Goal: Information Seeking & Learning: Learn about a topic

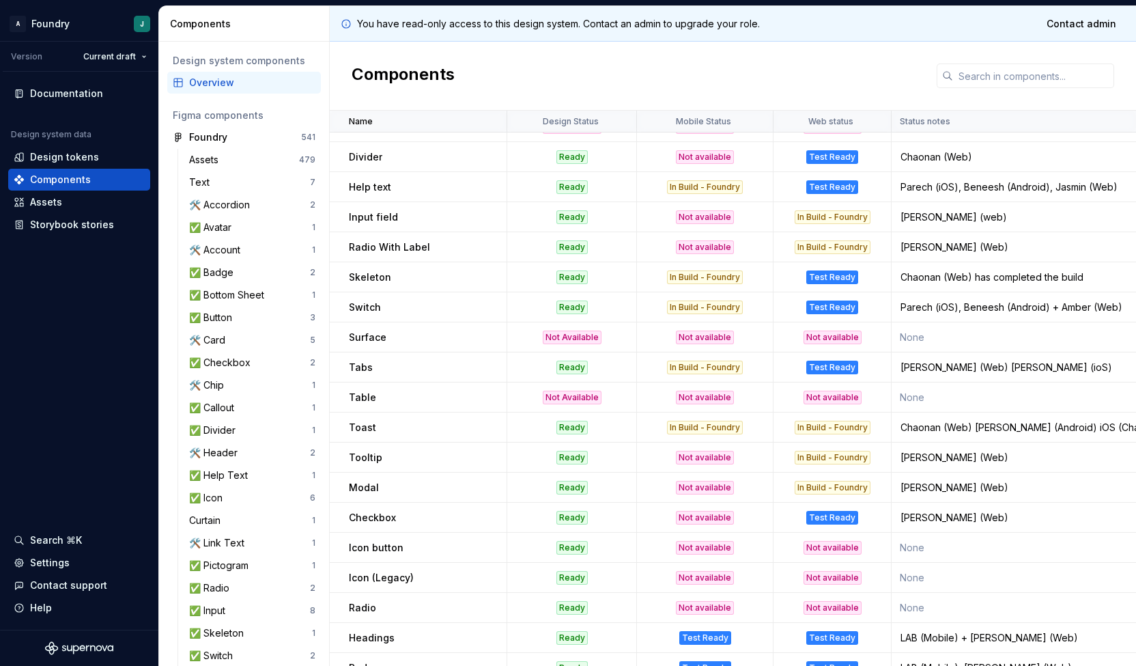
scroll to position [231, 0]
click at [365, 399] on p "Table" at bounding box center [362, 397] width 27 height 14
drag, startPoint x: 549, startPoint y: 397, endPoint x: 576, endPoint y: 389, distance: 27.7
click at [576, 390] on div "Not Available" at bounding box center [572, 397] width 59 height 14
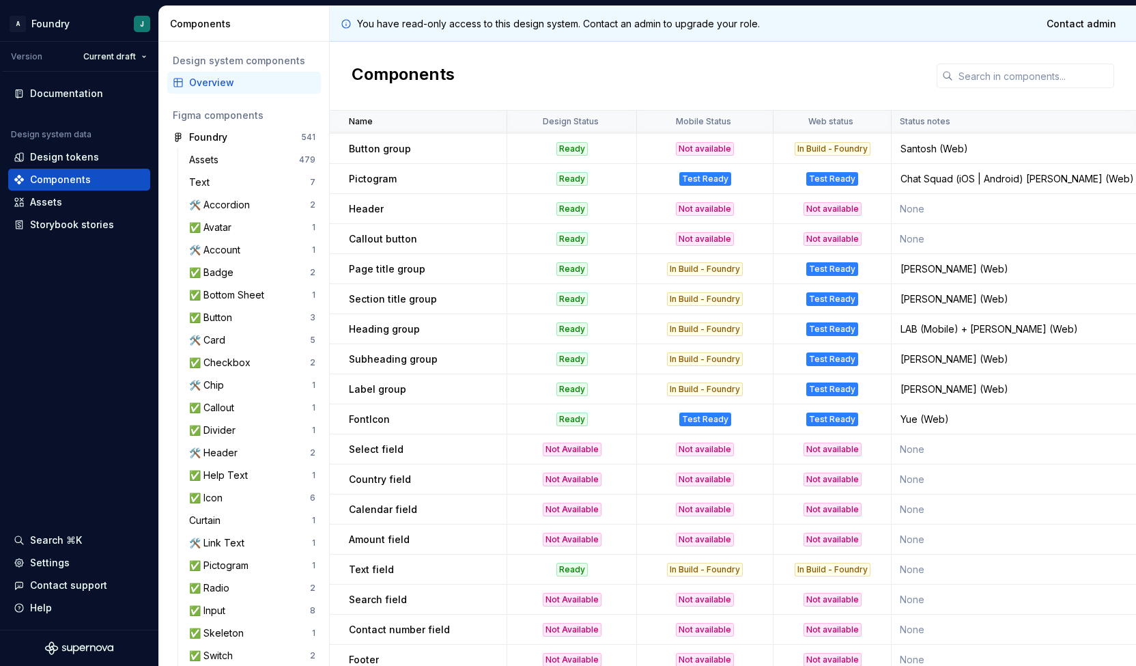
scroll to position [827, 0]
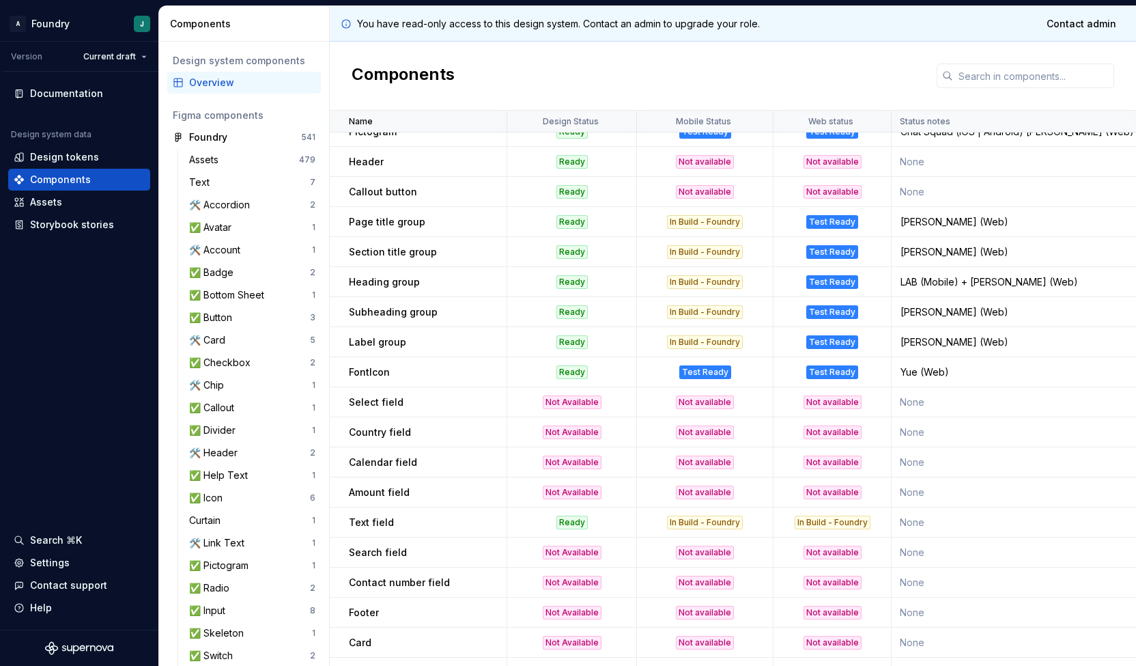
click at [365, 399] on p "Select field" at bounding box center [376, 402] width 55 height 14
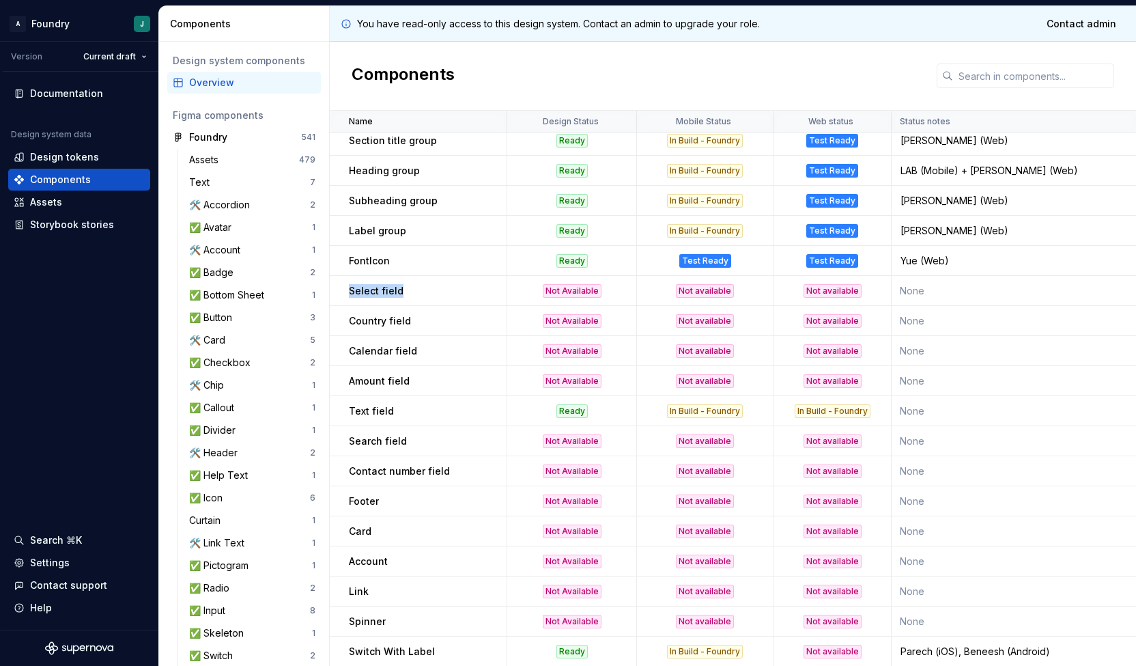
scroll to position [939, 0]
drag, startPoint x: 351, startPoint y: 440, endPoint x: 621, endPoint y: 447, distance: 270.5
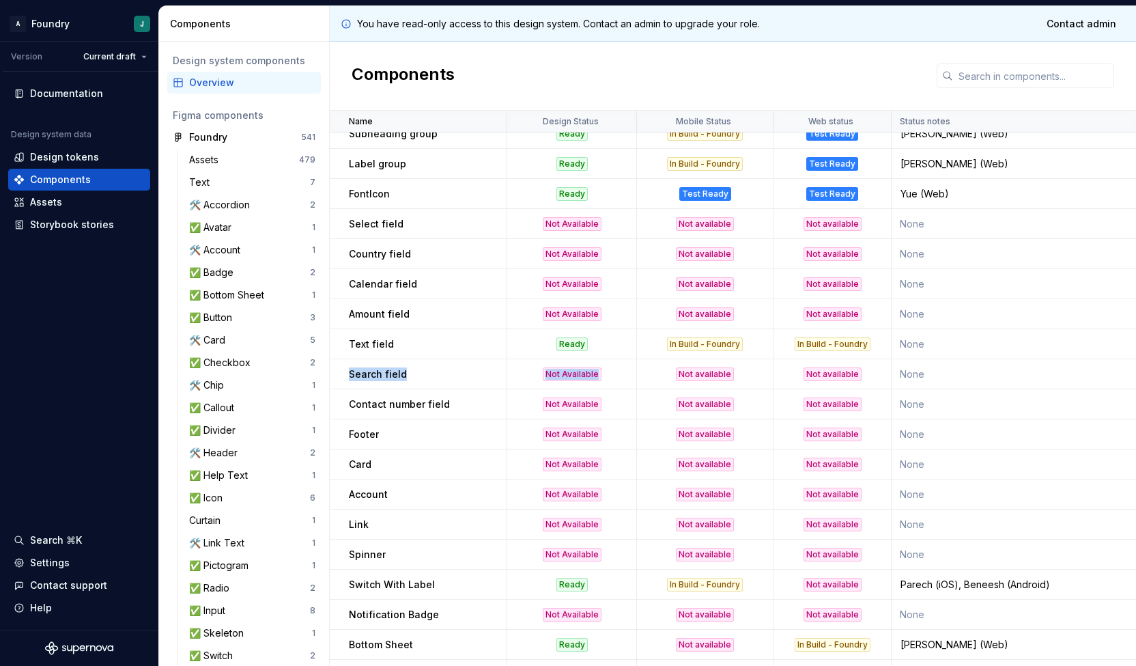
scroll to position [1095, 0]
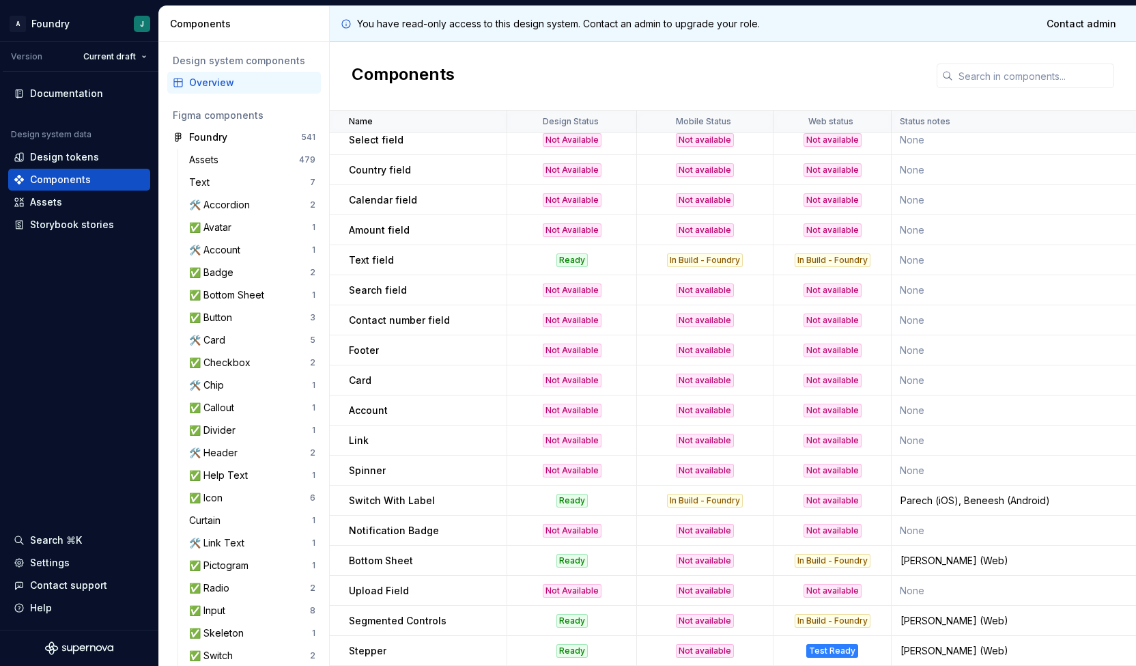
click at [415, 417] on td "Account" at bounding box center [419, 410] width 178 height 30
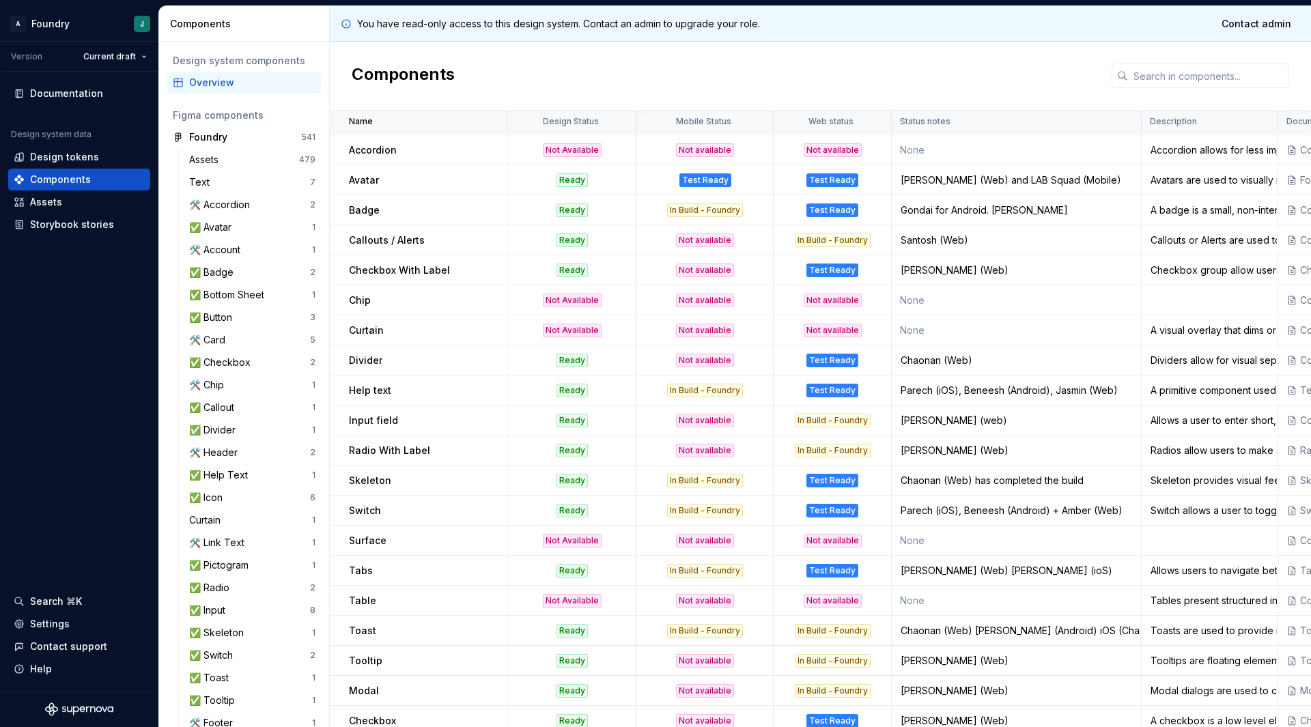
scroll to position [0, 0]
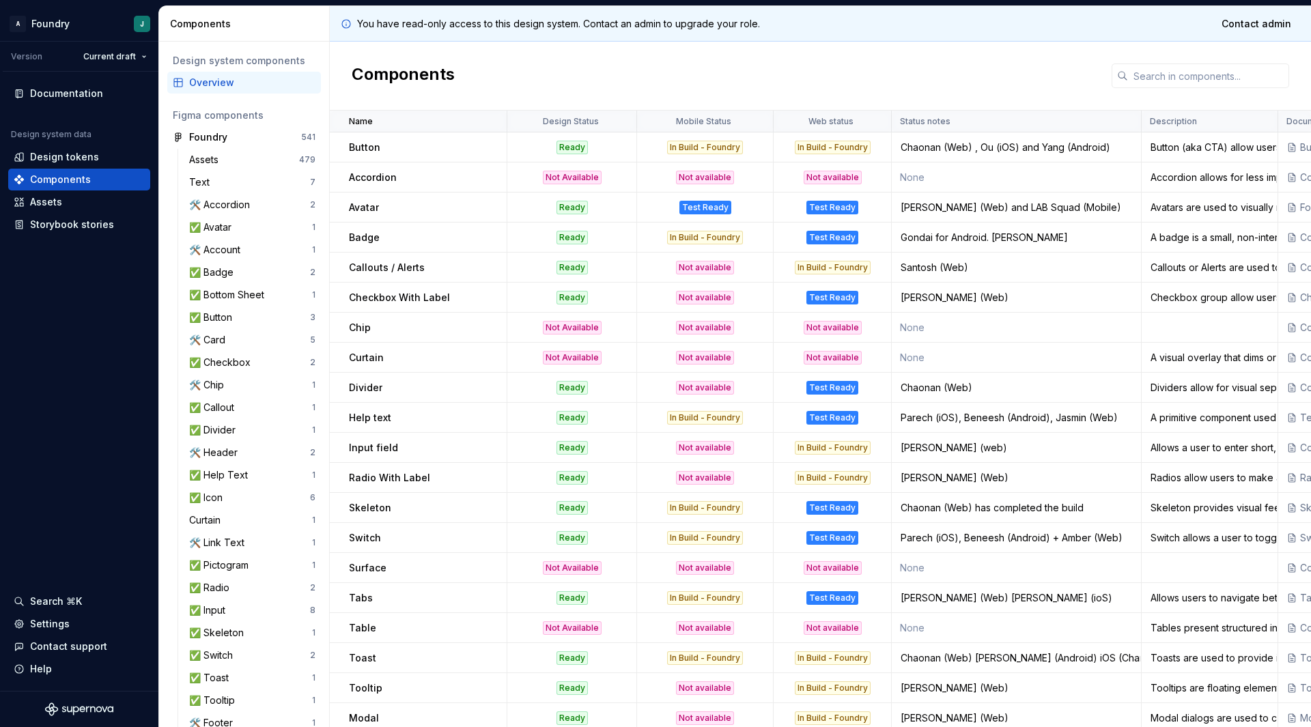
click at [370, 423] on p "Help text" at bounding box center [370, 418] width 42 height 14
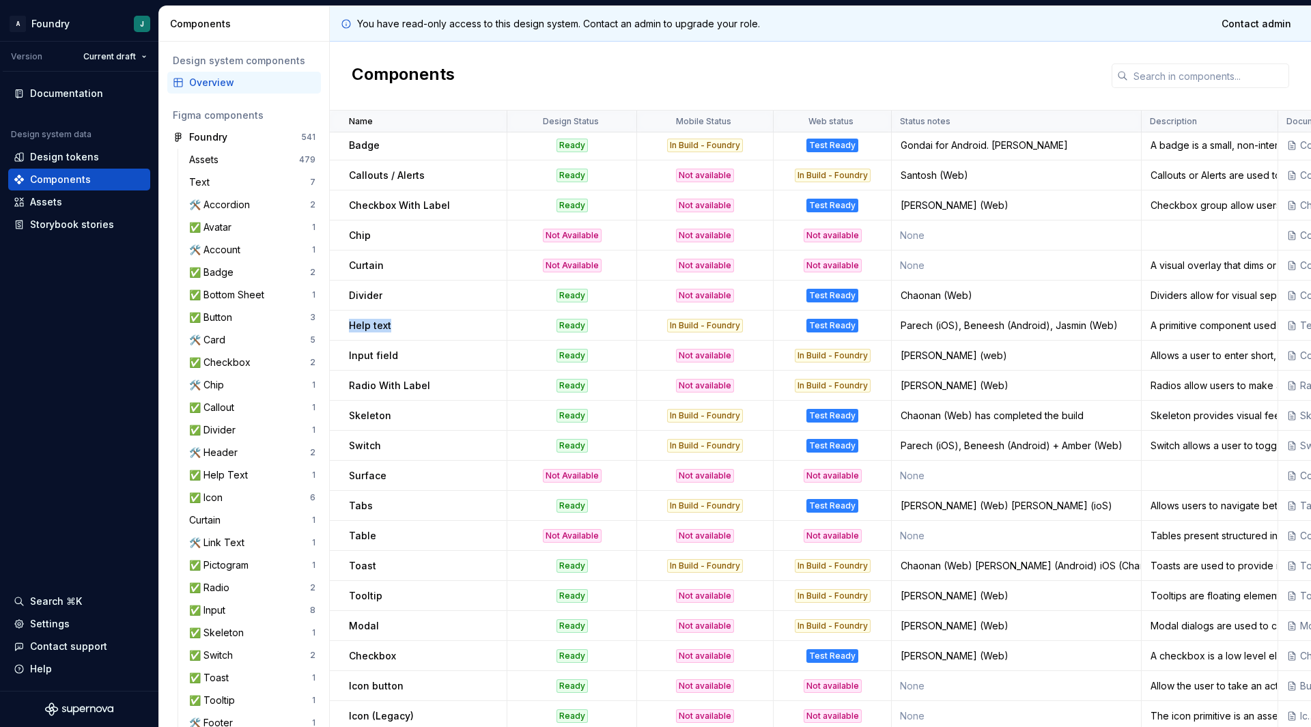
scroll to position [221, 0]
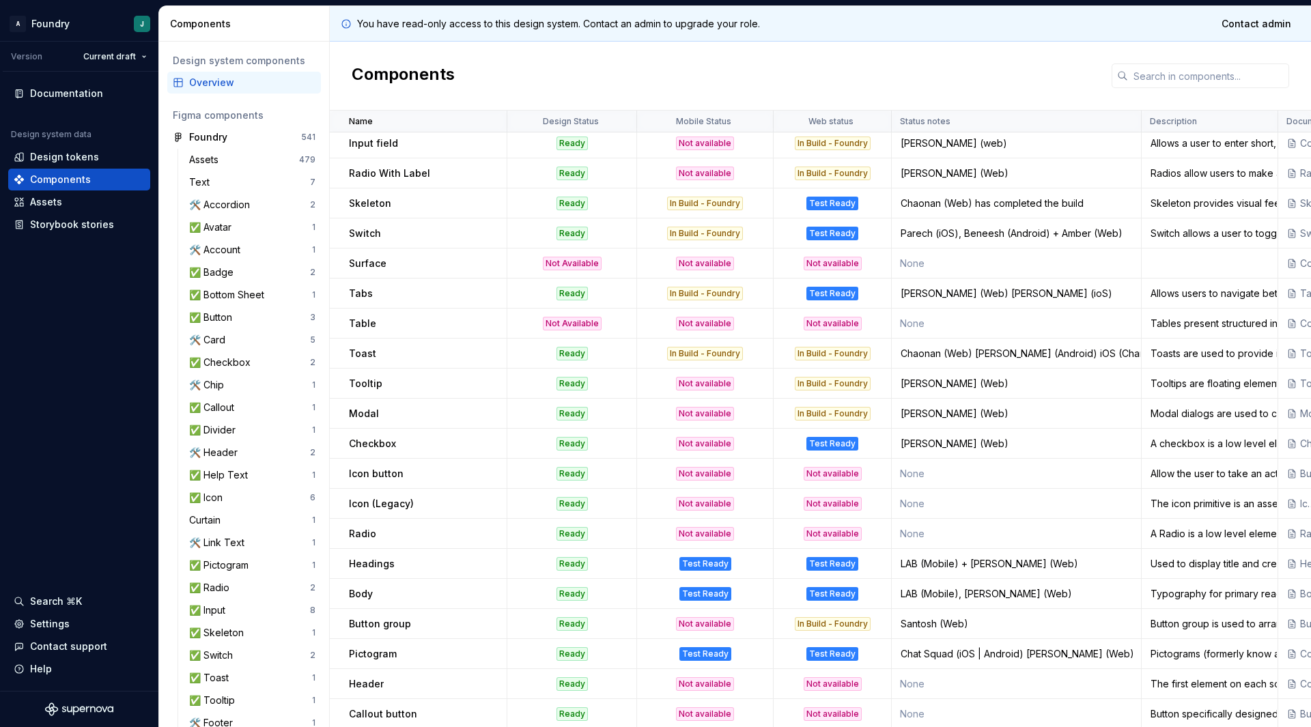
click at [367, 562] on p "Headings" at bounding box center [372, 564] width 46 height 14
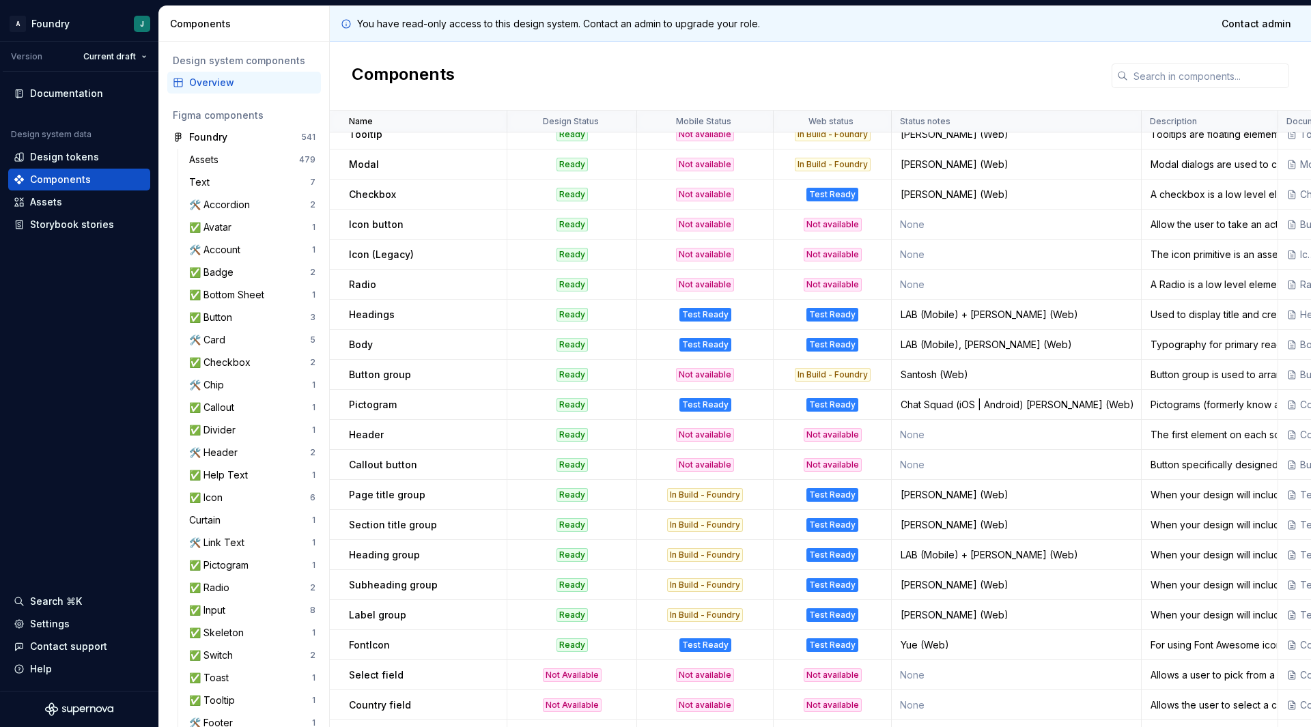
scroll to position [32, 0]
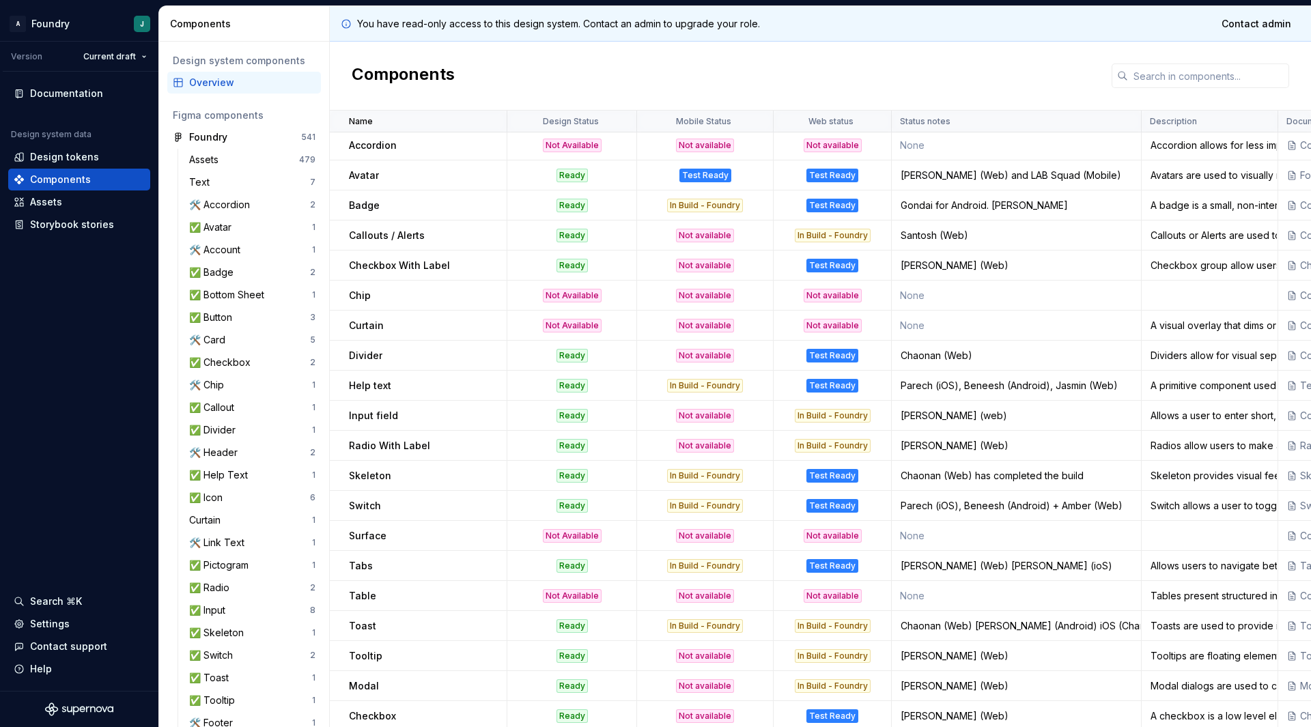
click at [936, 417] on div "Robin Bhatia (web)" at bounding box center [1016, 416] width 248 height 14
click at [1002, 413] on div "Robin Bhatia (web)" at bounding box center [1016, 416] width 248 height 14
drag, startPoint x: 901, startPoint y: 418, endPoint x: 996, endPoint y: 415, distance: 94.9
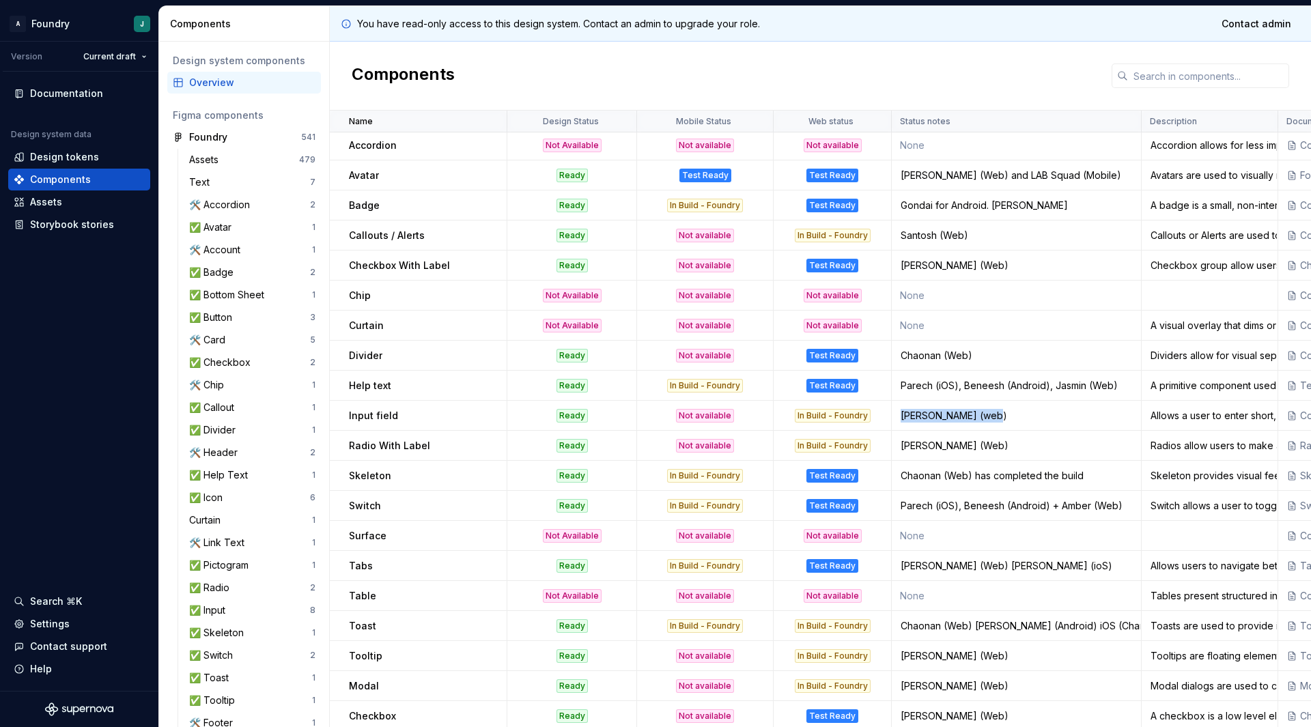
click at [996, 415] on div "Robin Bhatia (web)" at bounding box center [1016, 416] width 248 height 14
click at [403, 430] on td "Input field" at bounding box center [419, 416] width 178 height 30
click at [358, 416] on p "Input field" at bounding box center [373, 416] width 49 height 14
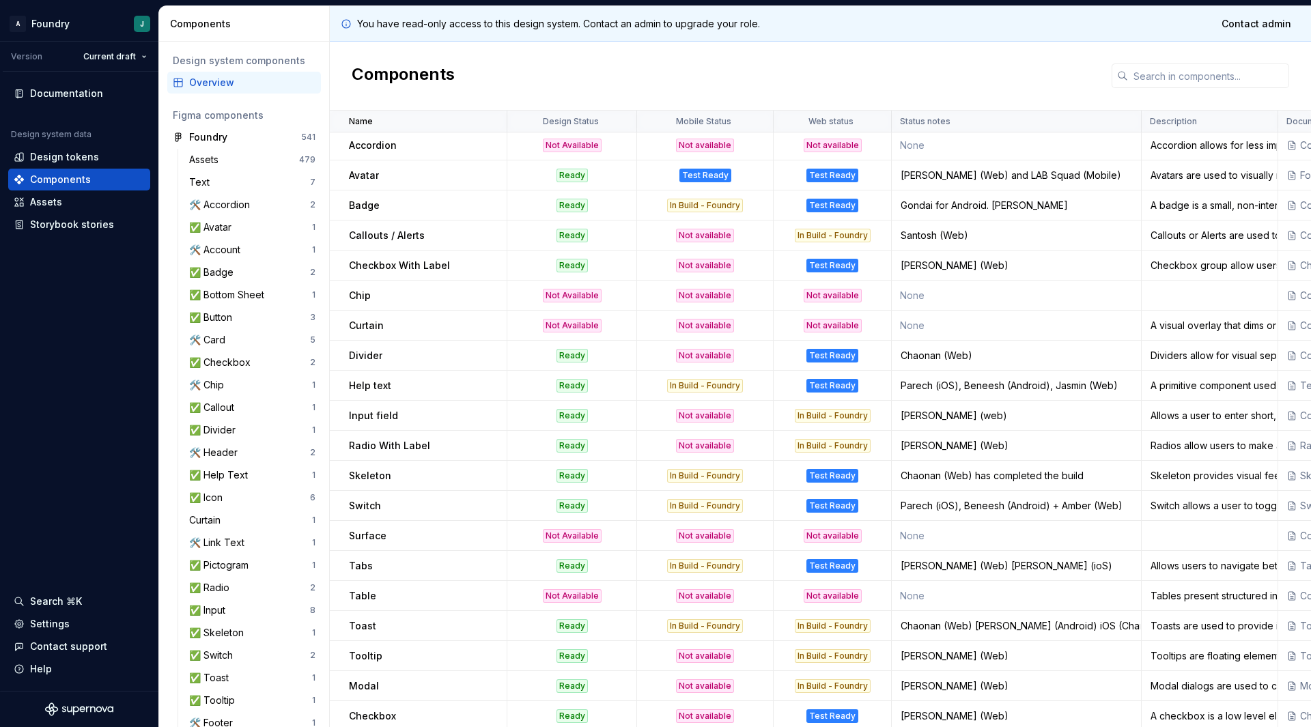
click at [388, 413] on p "Input field" at bounding box center [373, 416] width 49 height 14
click at [406, 457] on td "Radio With Label" at bounding box center [419, 446] width 178 height 30
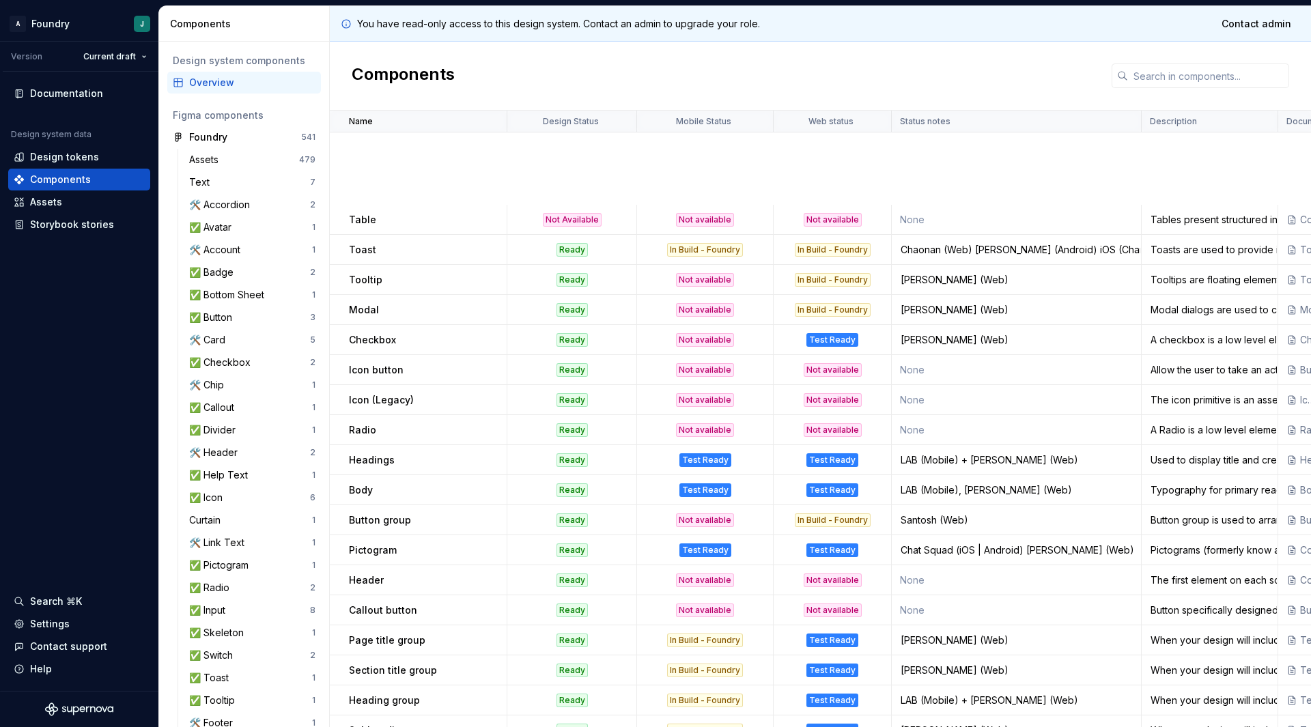
scroll to position [822, 0]
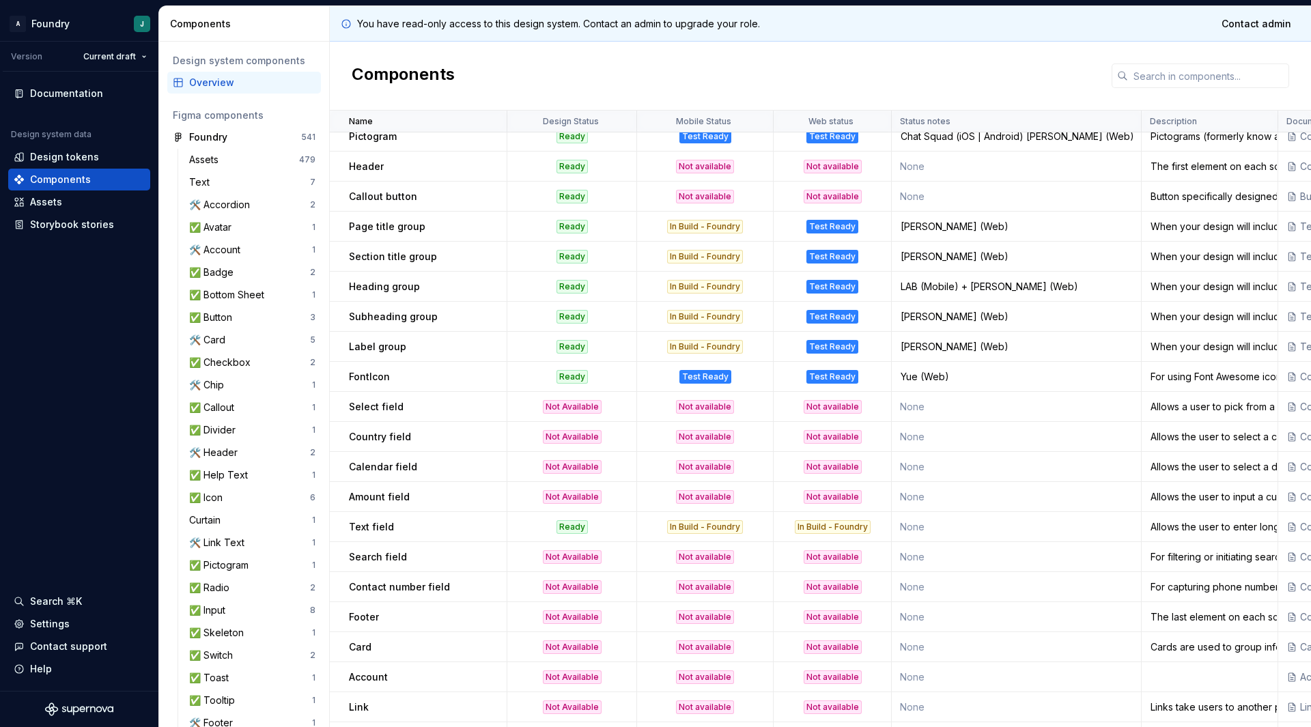
click at [353, 347] on p "Label group" at bounding box center [377, 347] width 57 height 14
click at [758, 337] on td "In Build - Foundry" at bounding box center [705, 347] width 137 height 30
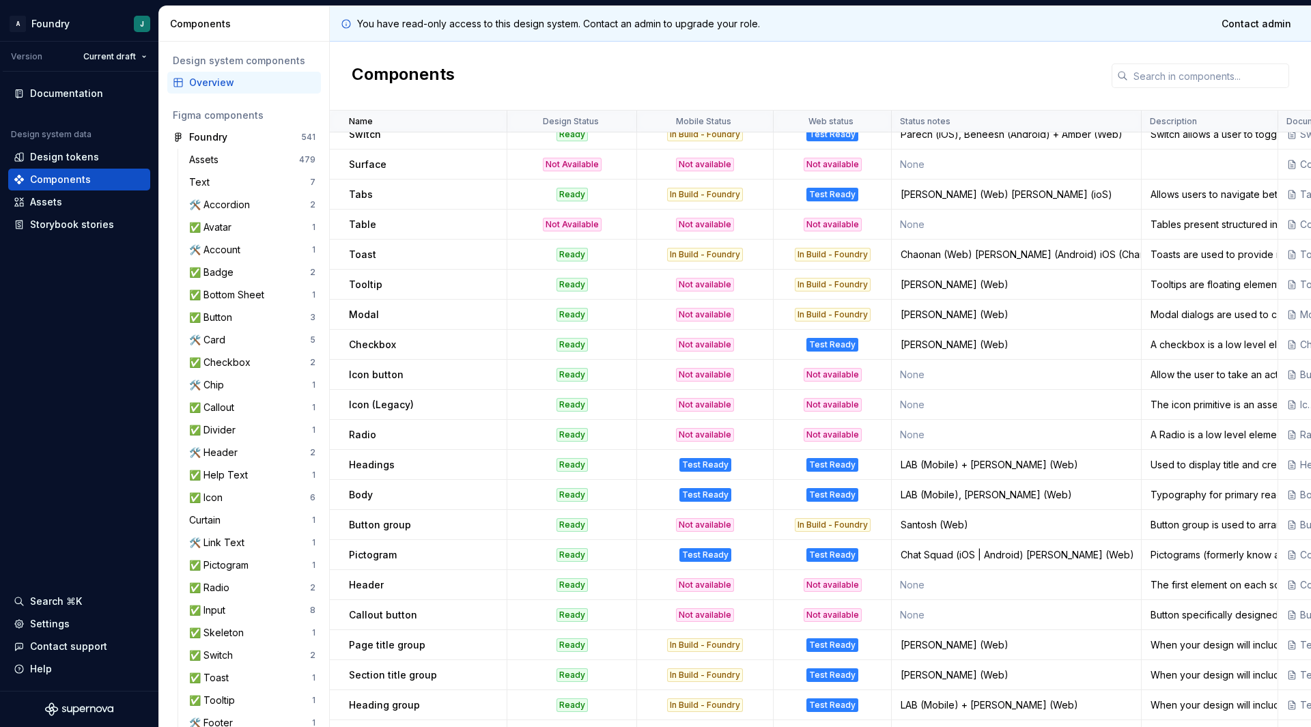
scroll to position [1034, 0]
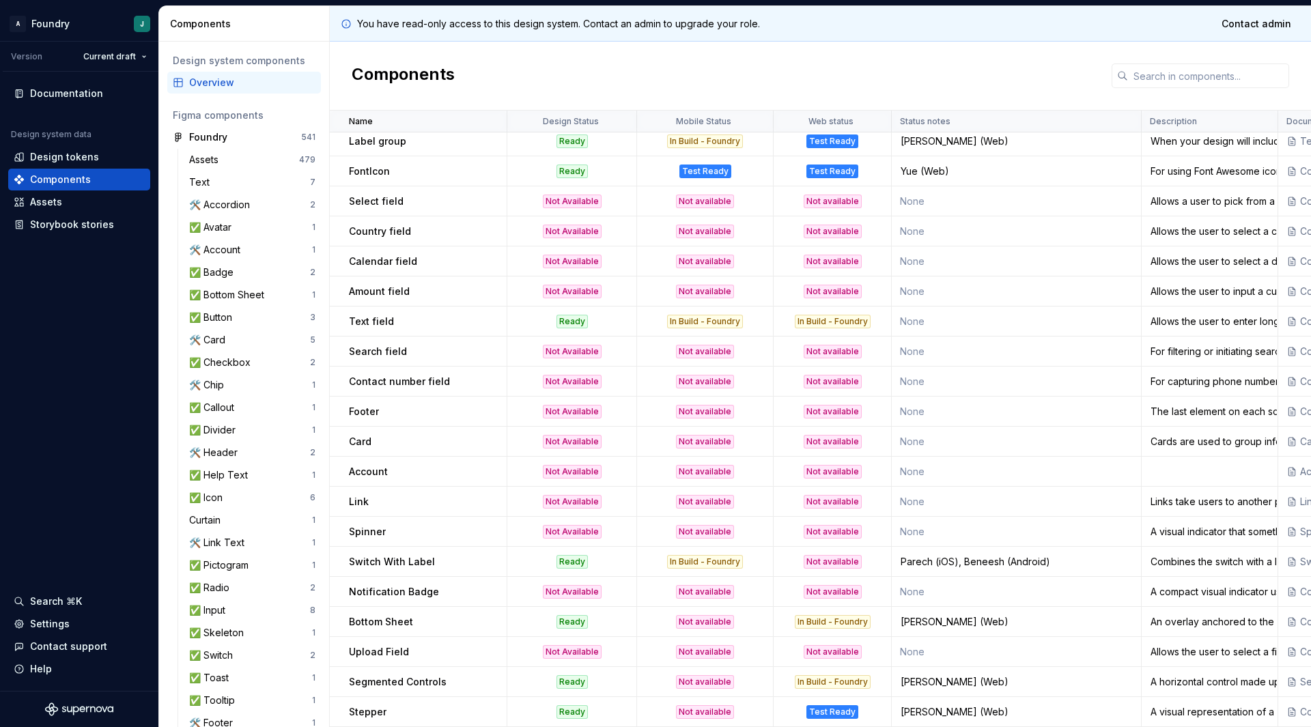
click at [635, 405] on div "Not Available" at bounding box center [572, 412] width 128 height 14
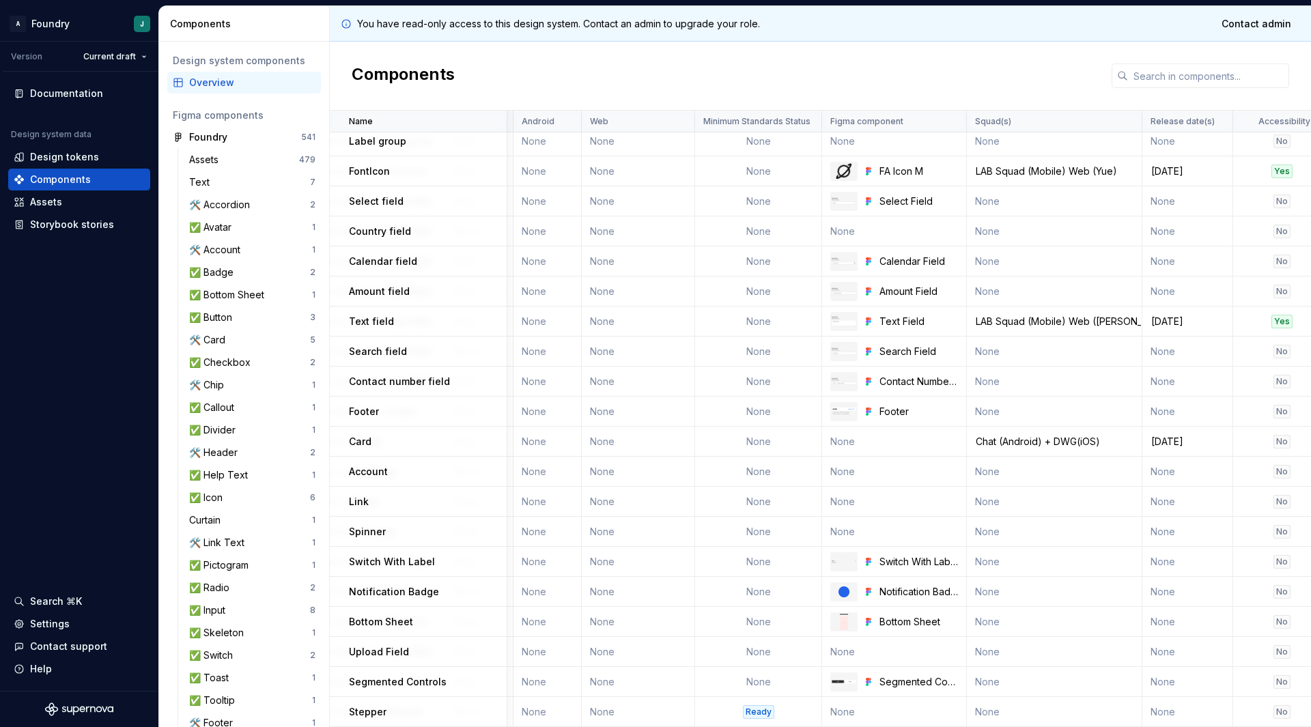
scroll to position [1029, 1105]
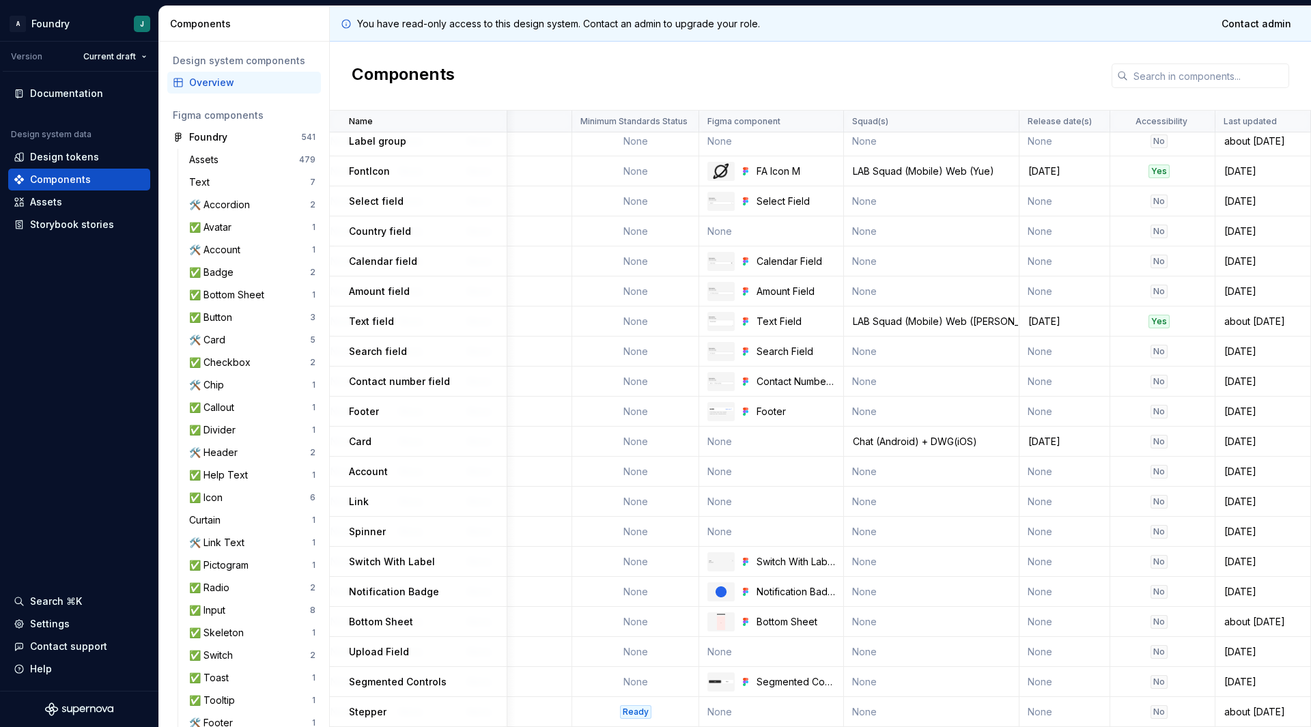
click at [490, 265] on div "Calendar field" at bounding box center [427, 262] width 157 height 14
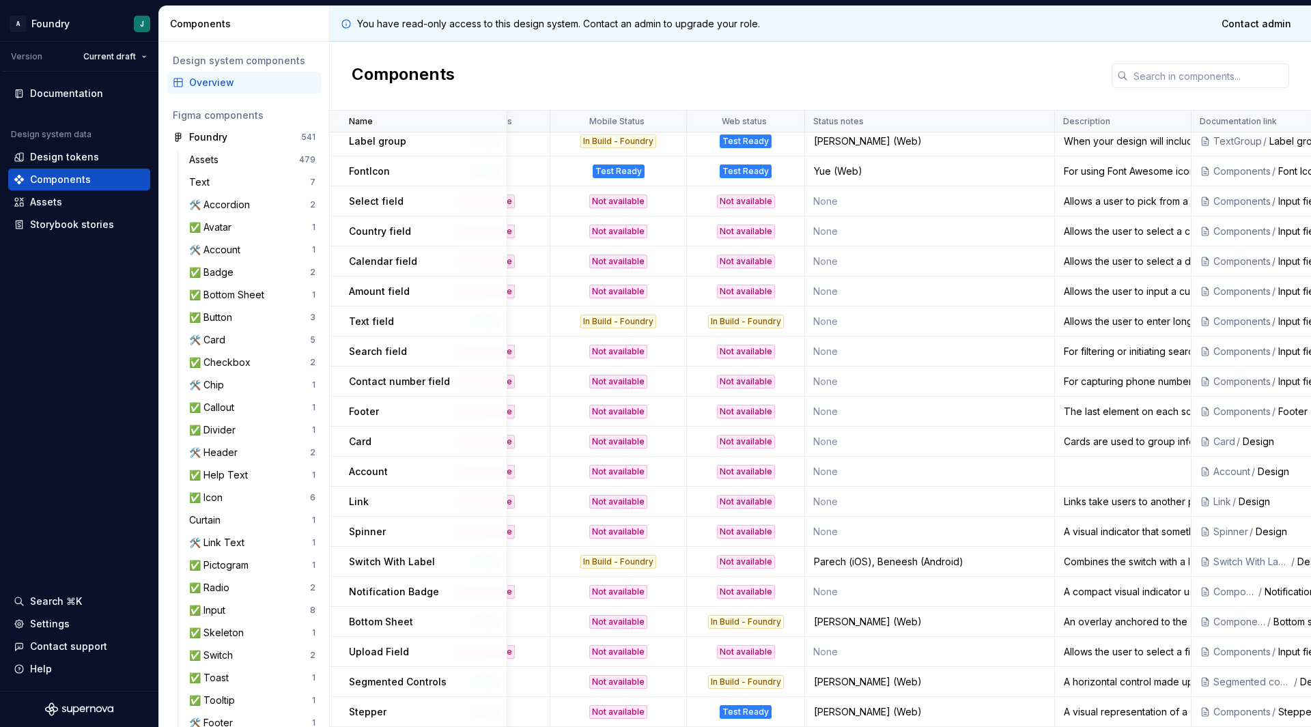
scroll to position [1029, 0]
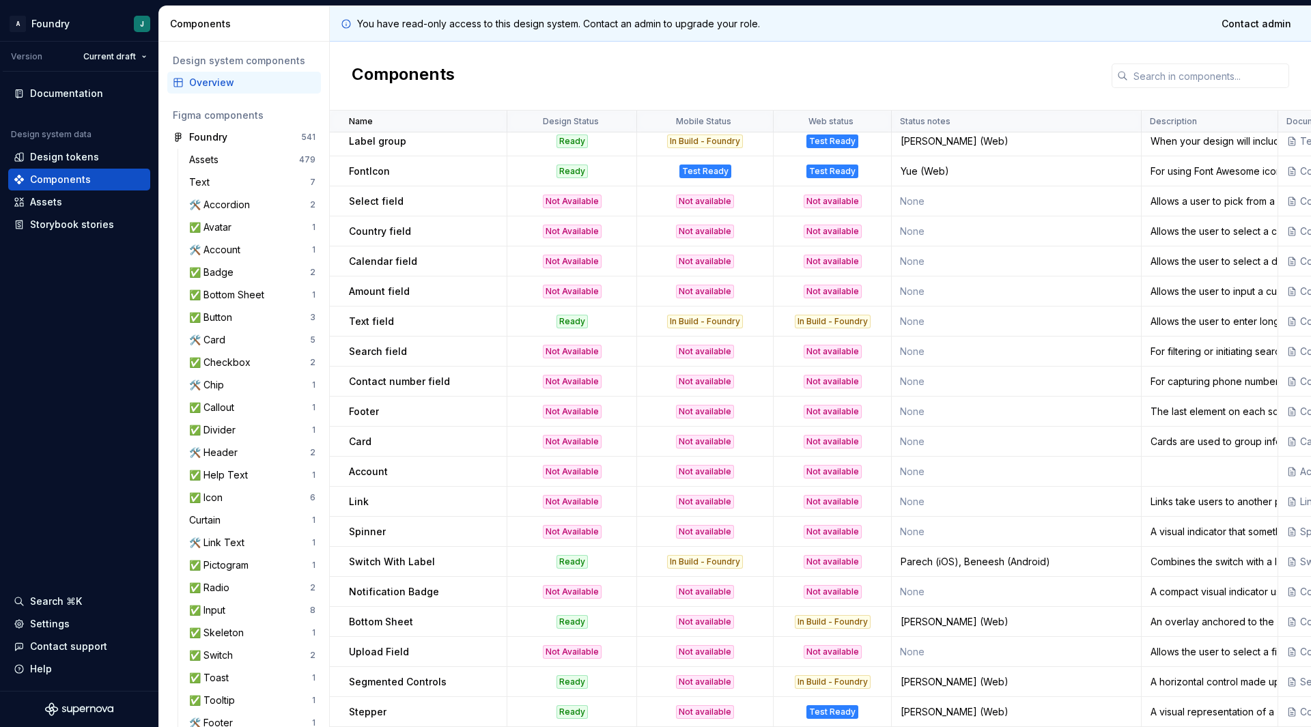
click at [414, 500] on div "Link" at bounding box center [427, 502] width 157 height 14
click at [388, 615] on p "Bottom Sheet" at bounding box center [381, 622] width 64 height 14
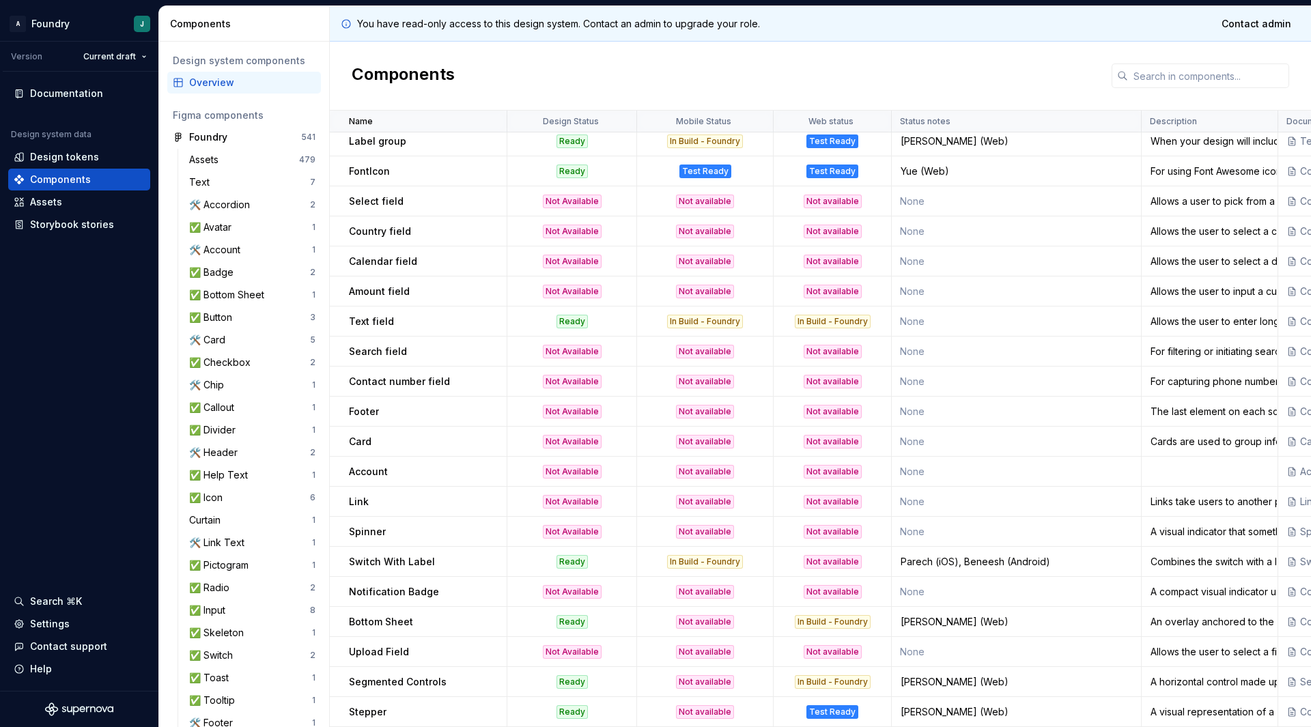
click at [378, 653] on td "Upload Field" at bounding box center [419, 652] width 178 height 30
click at [375, 665] on td "Stepper" at bounding box center [419, 712] width 178 height 30
click at [478, 665] on td "Segmented Controls" at bounding box center [419, 682] width 178 height 30
click at [435, 645] on div "Upload Field" at bounding box center [427, 652] width 157 height 14
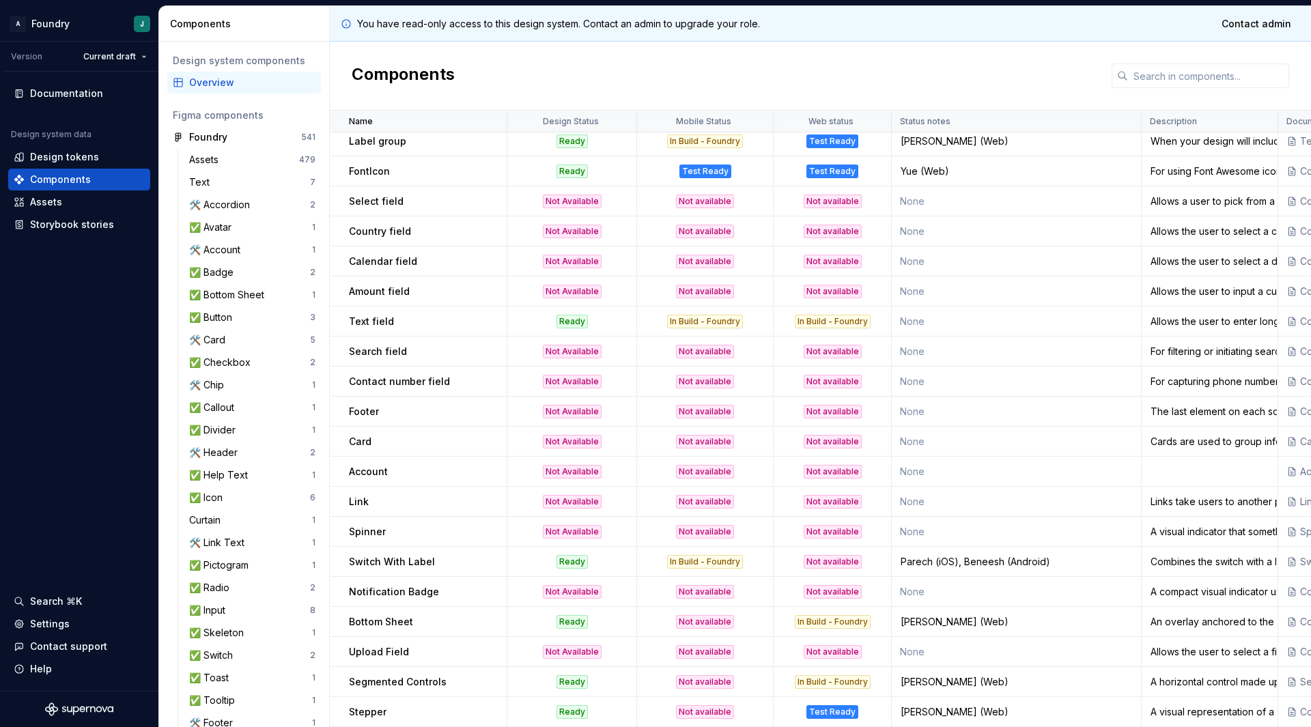
click at [407, 620] on p "Bottom Sheet" at bounding box center [381, 622] width 64 height 14
click at [399, 585] on p "Notification Badge" at bounding box center [394, 592] width 90 height 14
click at [397, 560] on p "Switch With Label" at bounding box center [392, 562] width 86 height 14
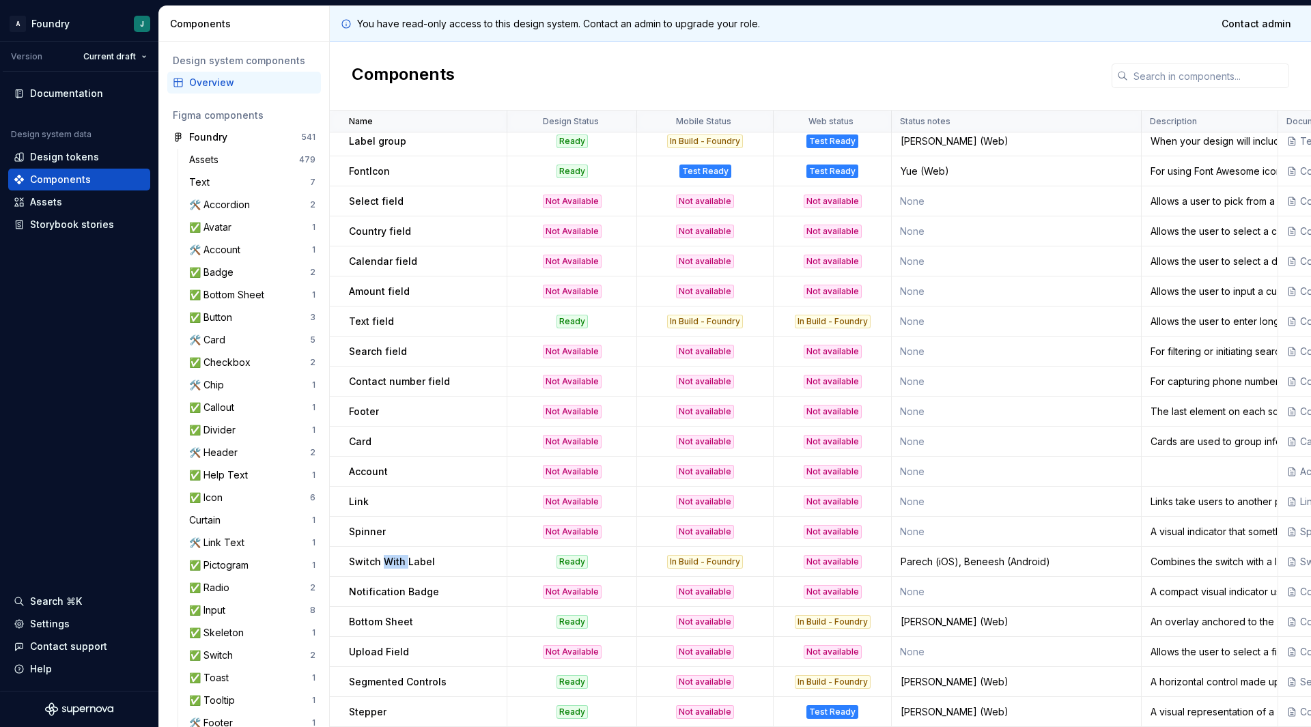
click at [397, 560] on p "Switch With Label" at bounding box center [392, 562] width 86 height 14
click at [404, 525] on div "Spinner" at bounding box center [427, 532] width 157 height 14
click at [371, 526] on p "Spinner" at bounding box center [367, 532] width 37 height 14
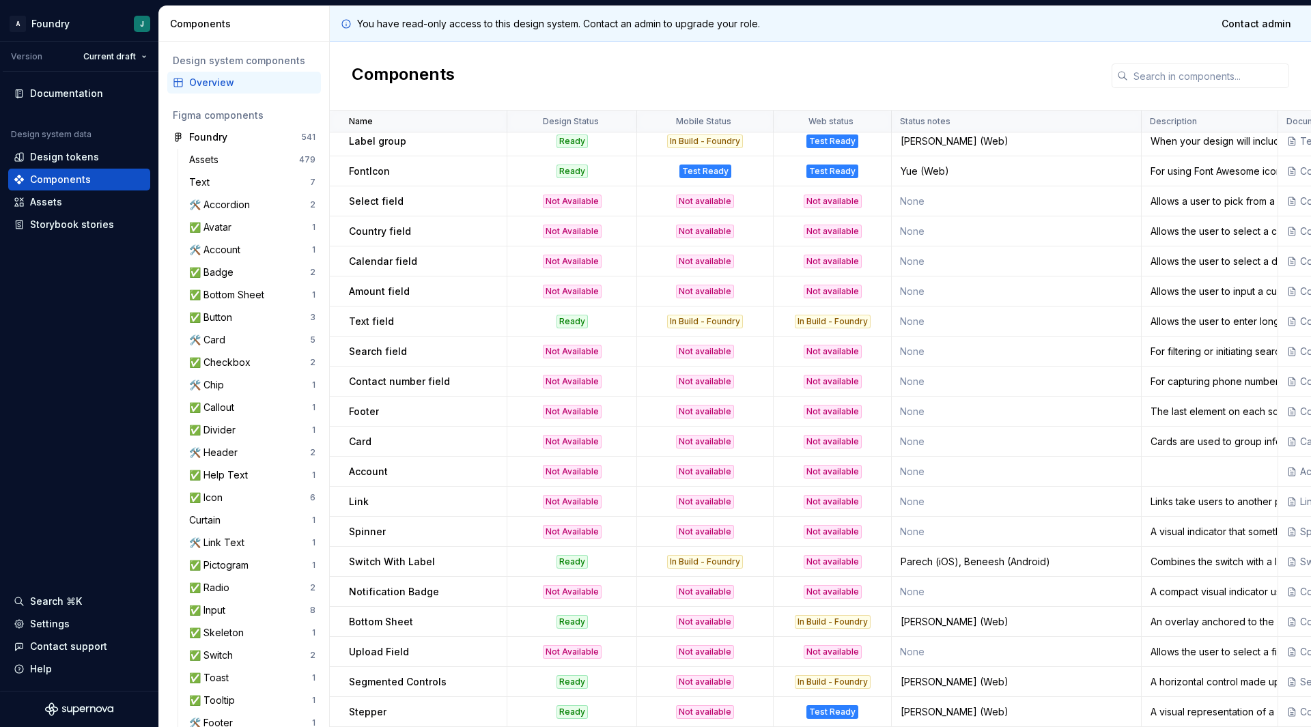
click at [360, 495] on p "Link" at bounding box center [359, 502] width 20 height 14
click at [366, 405] on p "Footer" at bounding box center [364, 412] width 30 height 14
click at [402, 375] on p "Contact number field" at bounding box center [399, 382] width 101 height 14
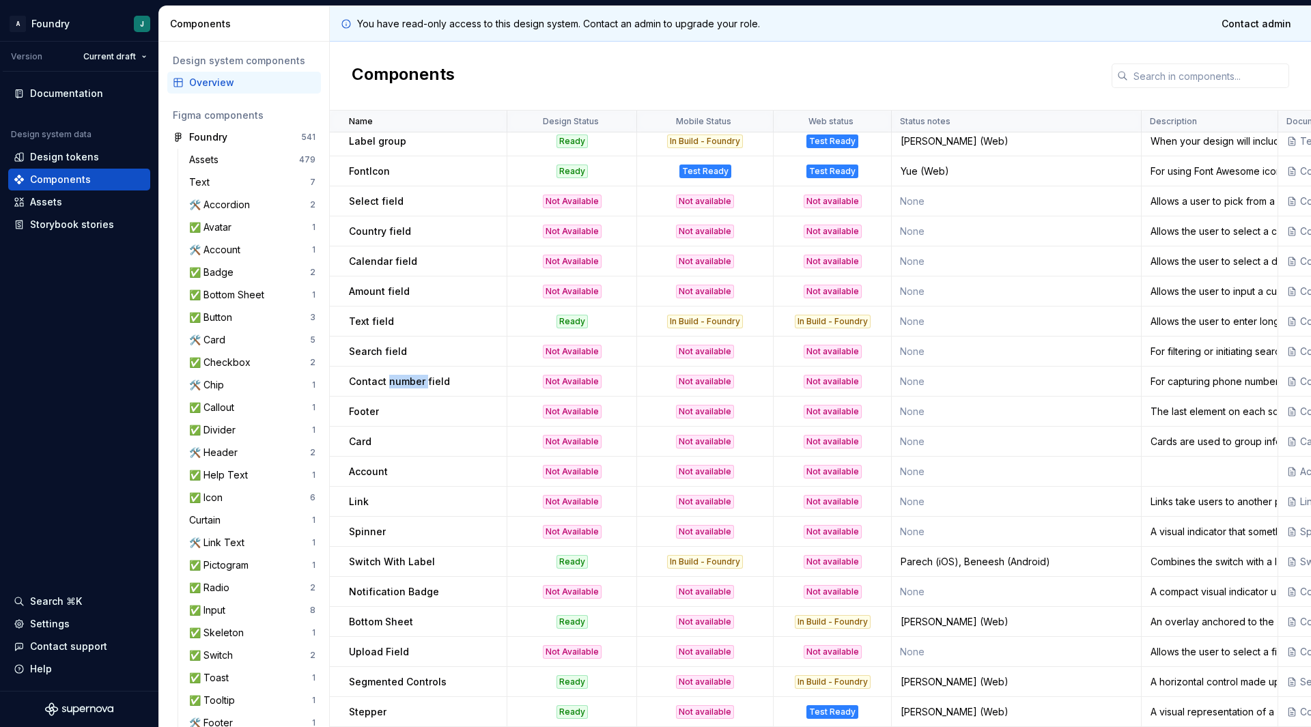
click at [402, 375] on p "Contact number field" at bounding box center [399, 382] width 101 height 14
click at [390, 352] on td "Search field" at bounding box center [419, 352] width 178 height 30
click at [373, 307] on td "Text field" at bounding box center [419, 322] width 178 height 30
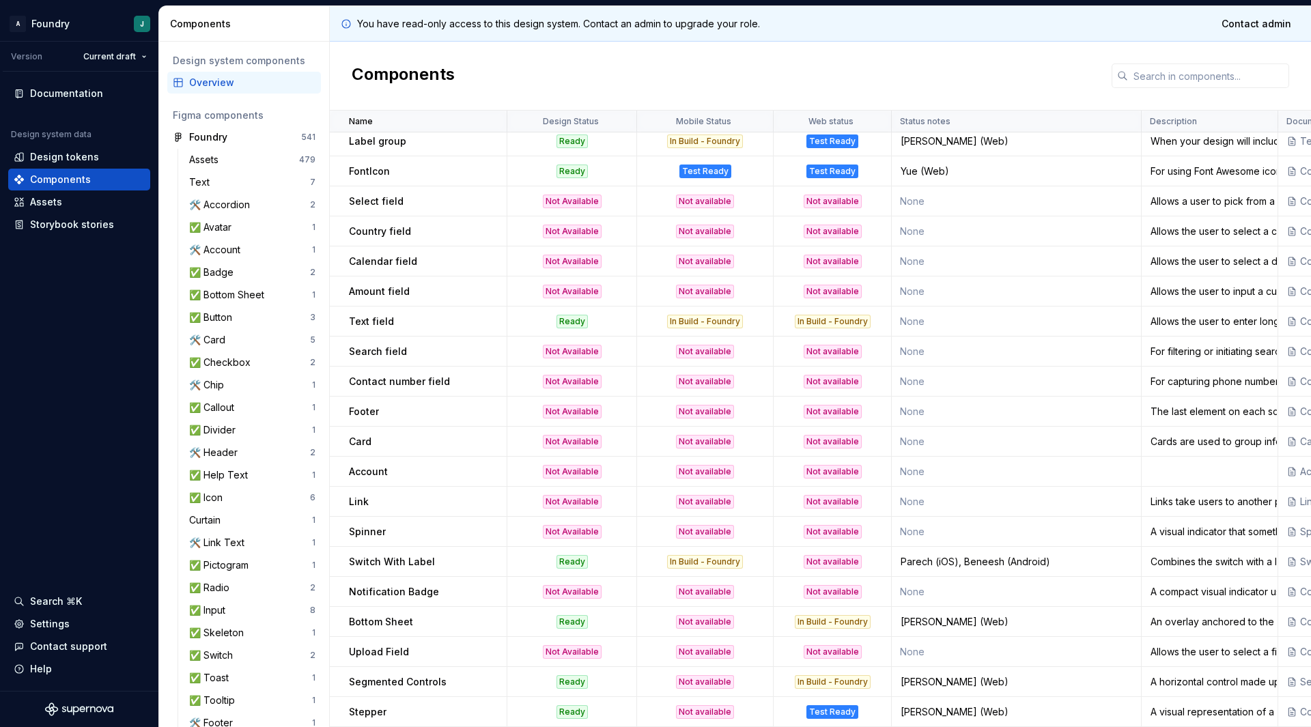
click at [388, 285] on p "Amount field" at bounding box center [379, 292] width 61 height 14
click at [392, 259] on p "Calendar field" at bounding box center [383, 262] width 68 height 14
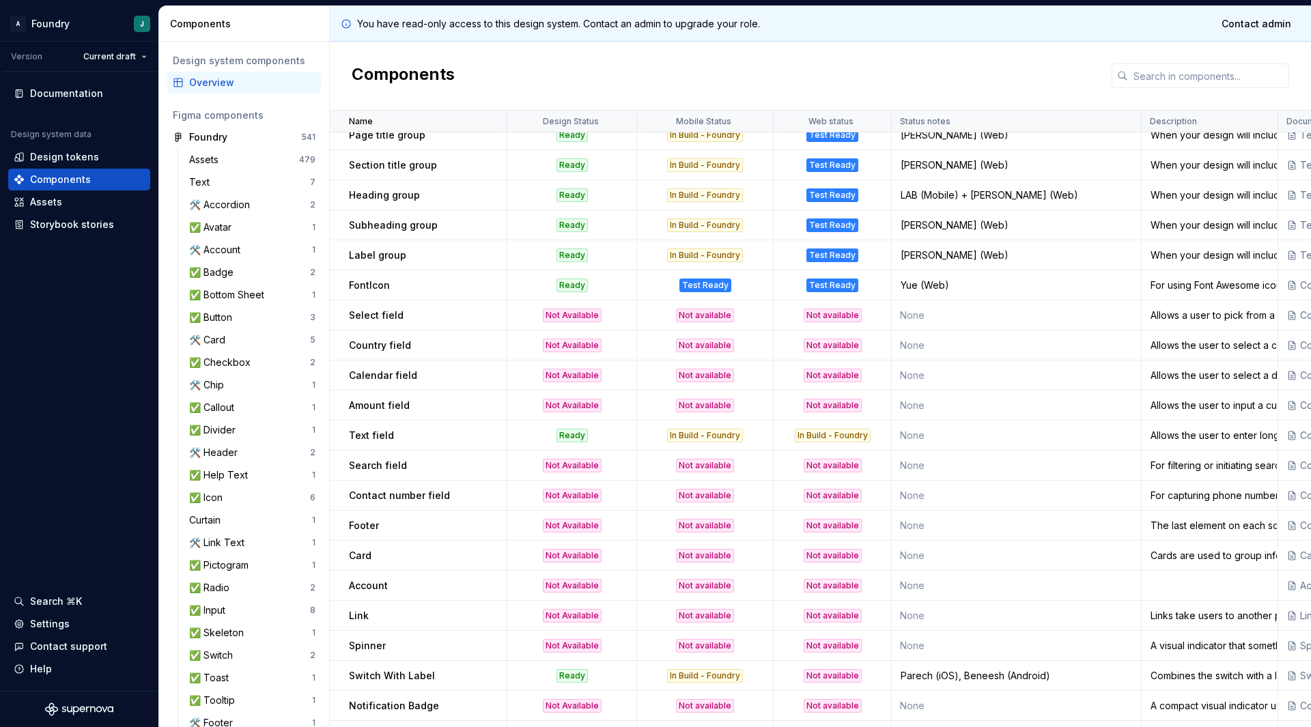
scroll to position [912, 0]
click at [377, 287] on p "FontIcon" at bounding box center [369, 287] width 41 height 14
click at [382, 258] on p "Label group" at bounding box center [377, 257] width 57 height 14
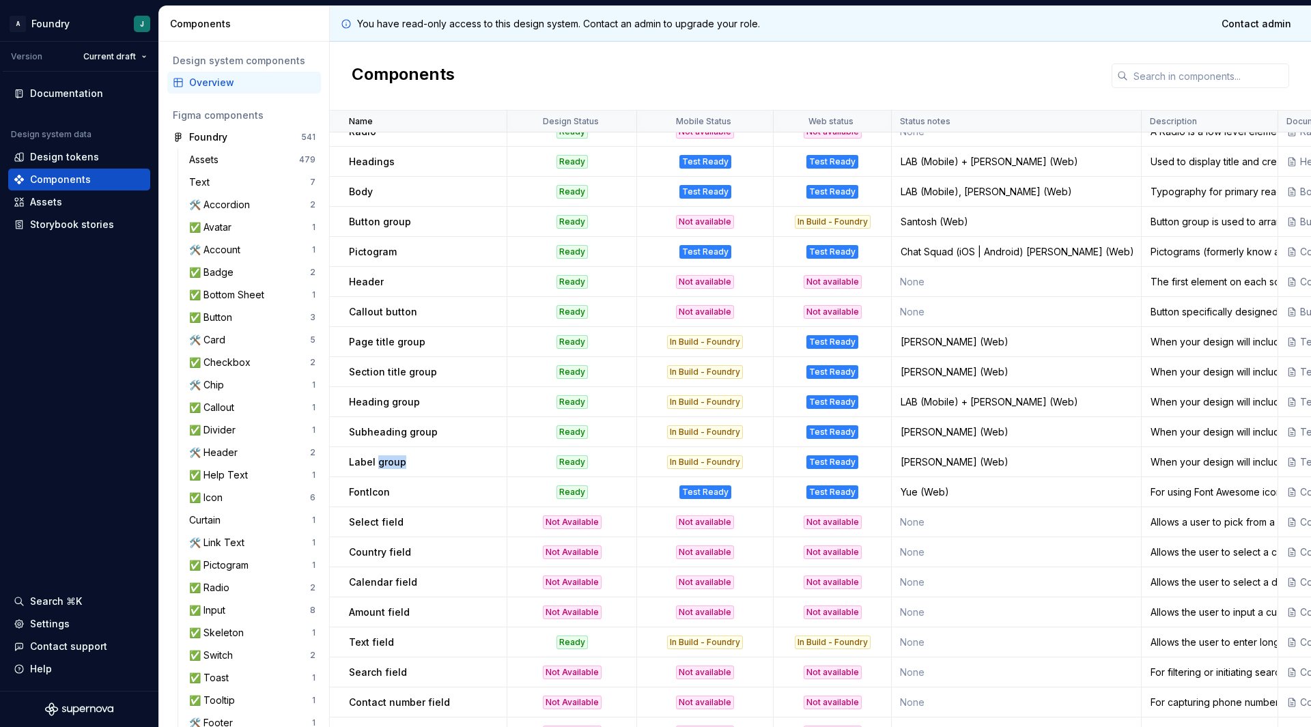
scroll to position [706, 0]
click at [377, 421] on td "Subheading group" at bounding box center [419, 433] width 178 height 30
click at [357, 464] on p "Label group" at bounding box center [377, 463] width 57 height 14
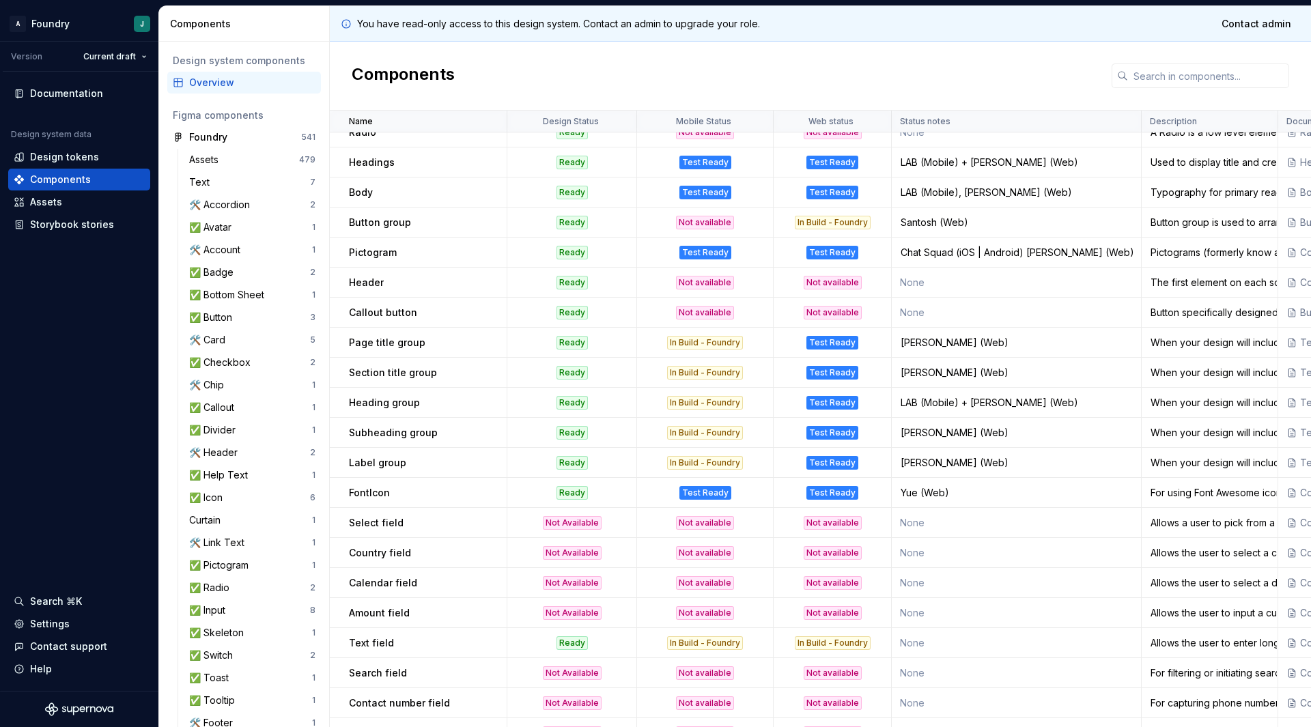
click at [396, 454] on td "Label group" at bounding box center [419, 463] width 178 height 30
click at [400, 405] on p "Heading group" at bounding box center [384, 403] width 71 height 14
click at [403, 355] on td "Page title group" at bounding box center [419, 343] width 178 height 30
click at [392, 317] on p "Callout button" at bounding box center [383, 313] width 68 height 14
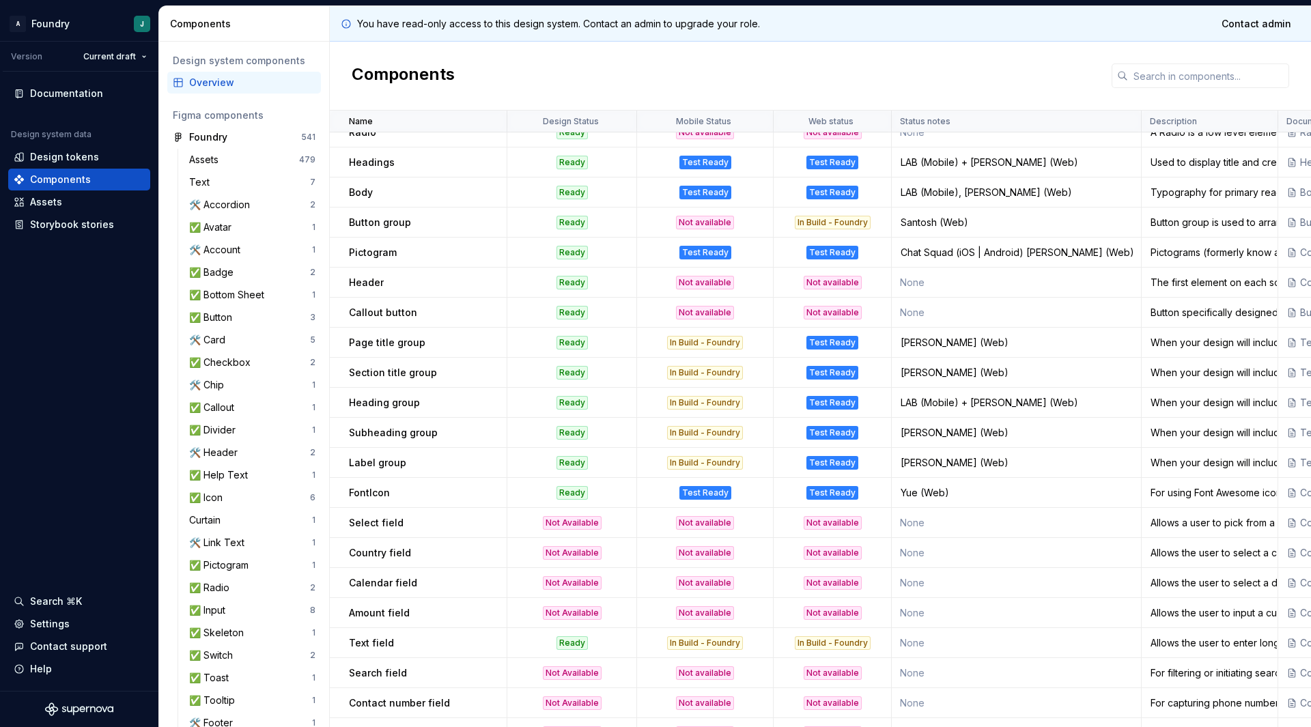
click at [382, 296] on td "Header" at bounding box center [419, 283] width 178 height 30
click at [381, 314] on p "Callout button" at bounding box center [383, 313] width 68 height 14
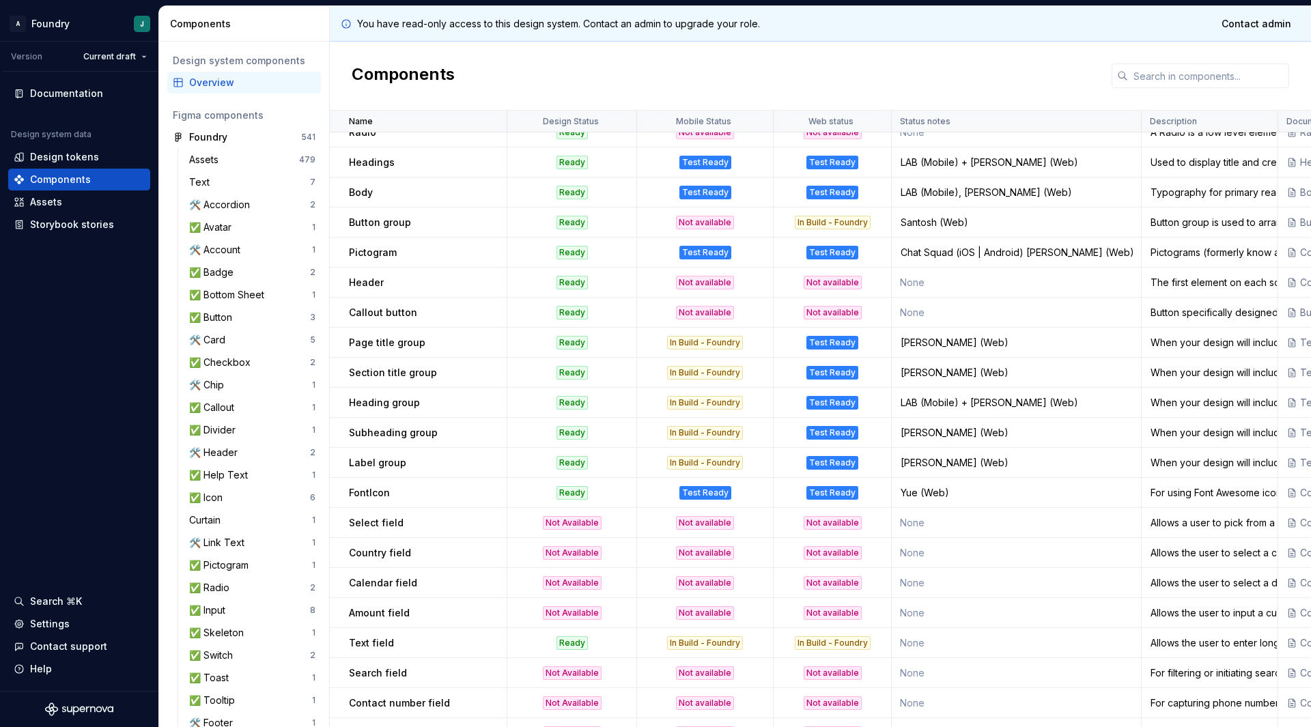
click at [375, 274] on td "Header" at bounding box center [419, 283] width 178 height 30
click at [375, 260] on td "Pictogram" at bounding box center [419, 253] width 178 height 30
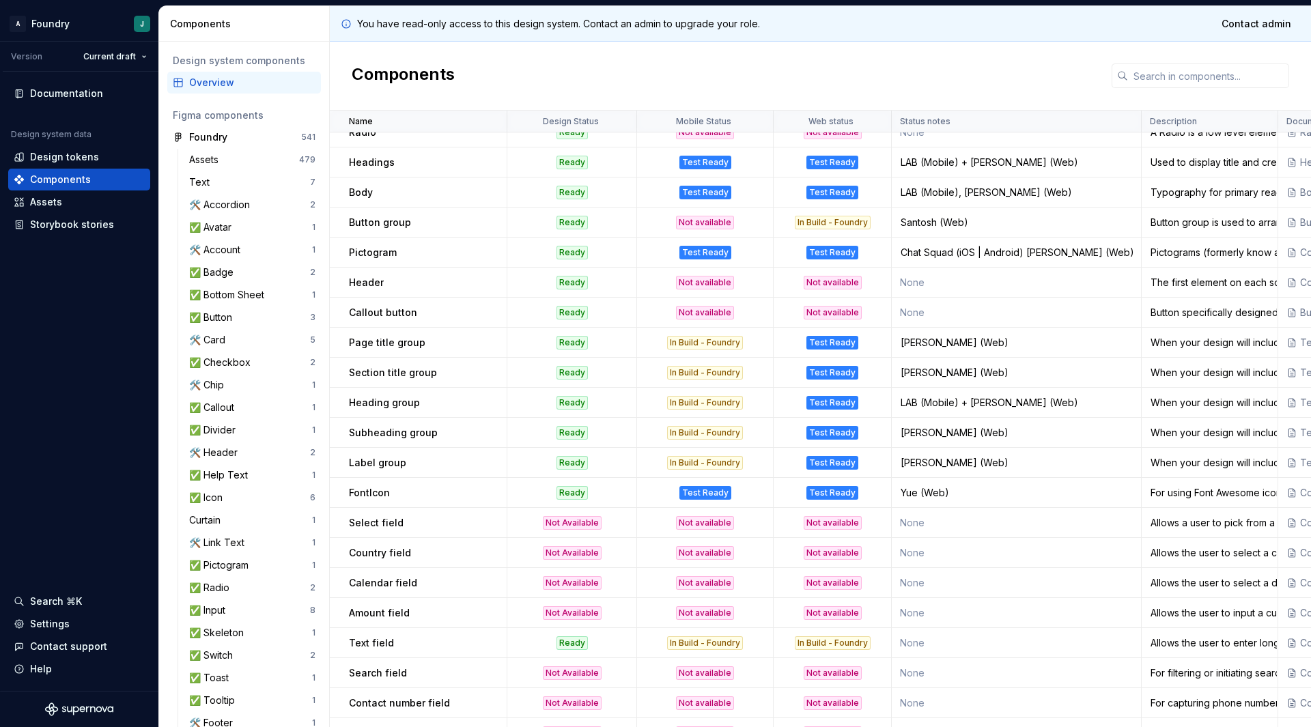
click at [391, 300] on td "Callout button" at bounding box center [419, 313] width 178 height 30
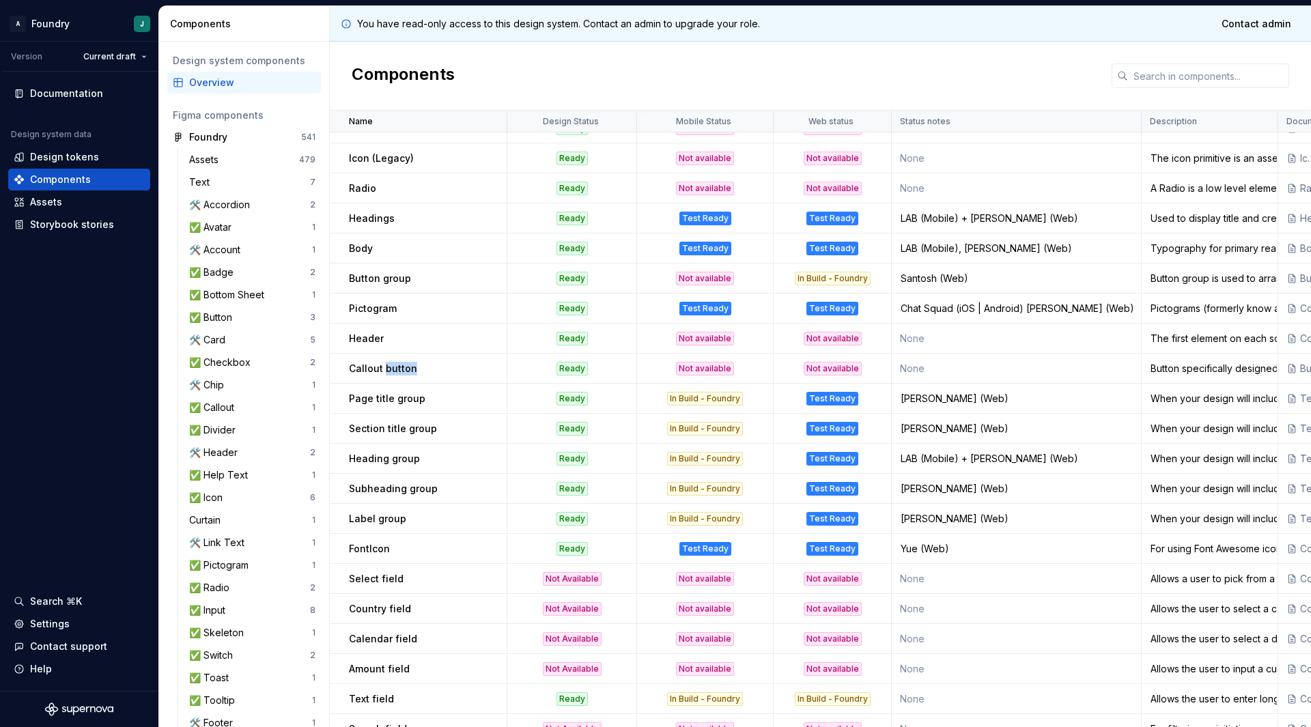
scroll to position [643, 0]
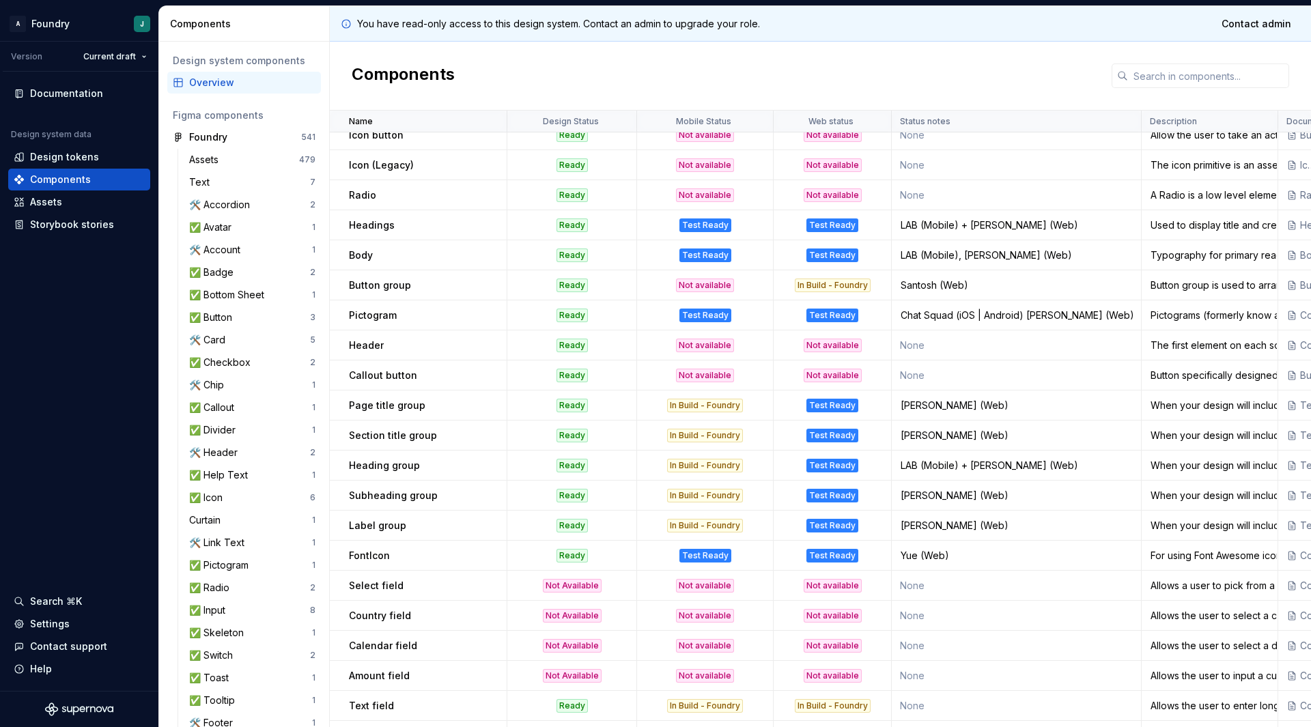
click at [412, 466] on p "Heading group" at bounding box center [384, 466] width 71 height 14
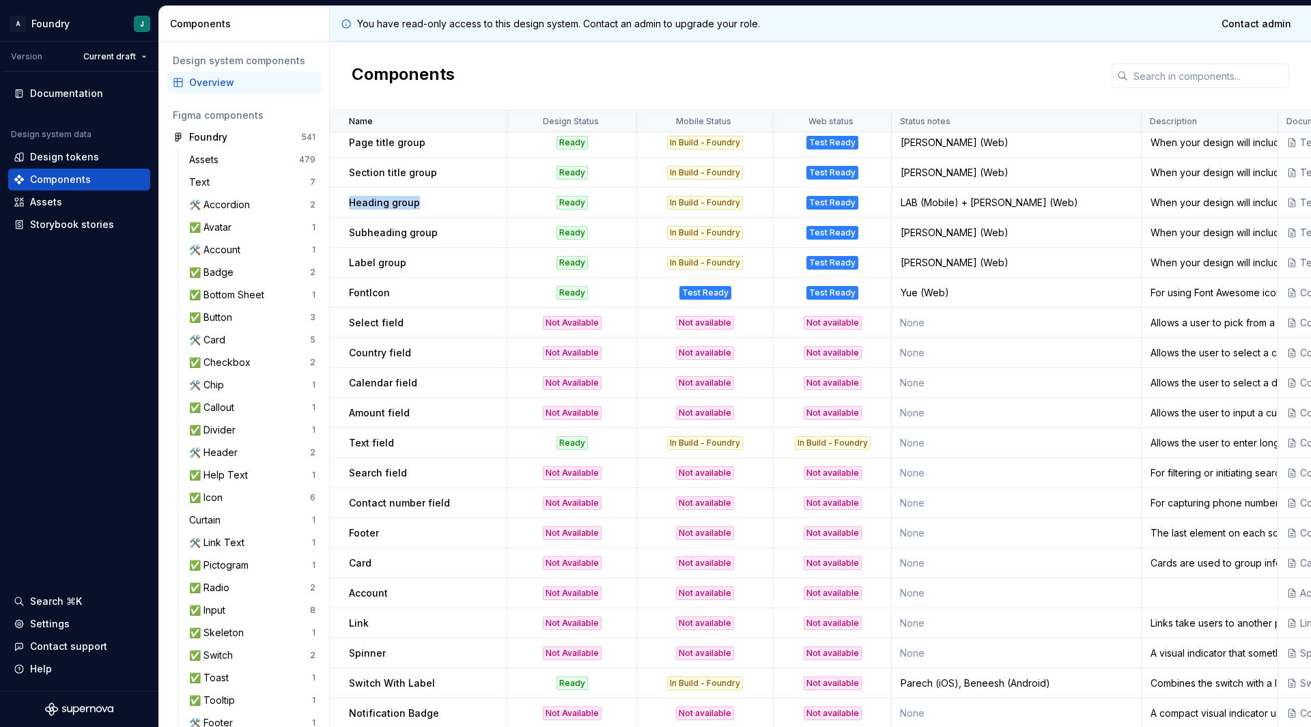
scroll to position [907, 0]
click at [360, 321] on p "Select field" at bounding box center [376, 322] width 55 height 14
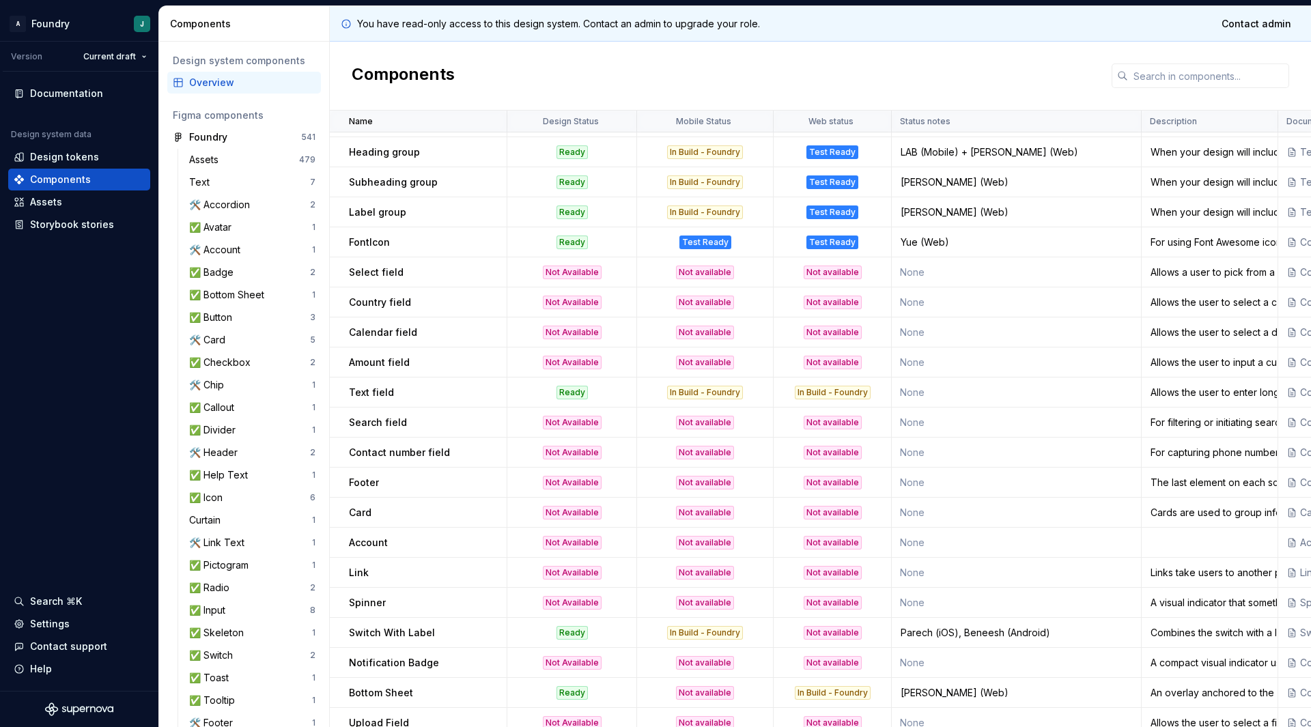
scroll to position [1034, 0]
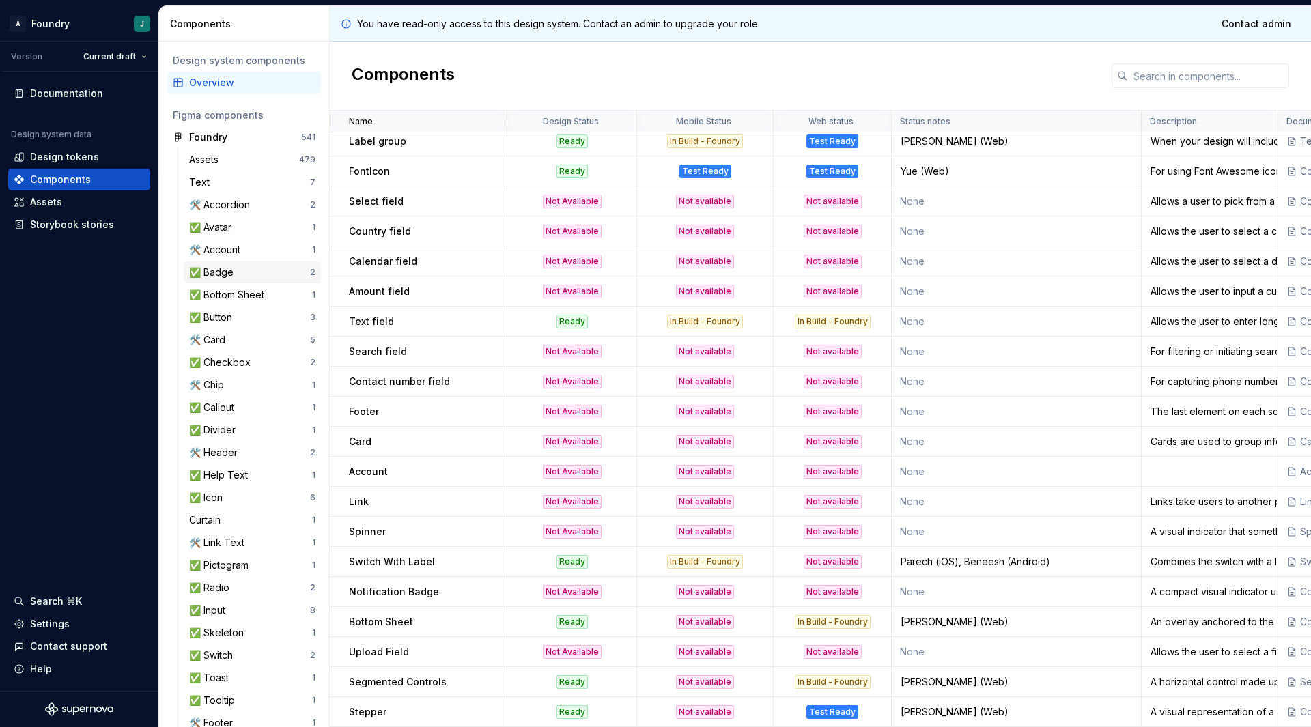
click at [249, 270] on div "✅ Badge" at bounding box center [249, 273] width 121 height 14
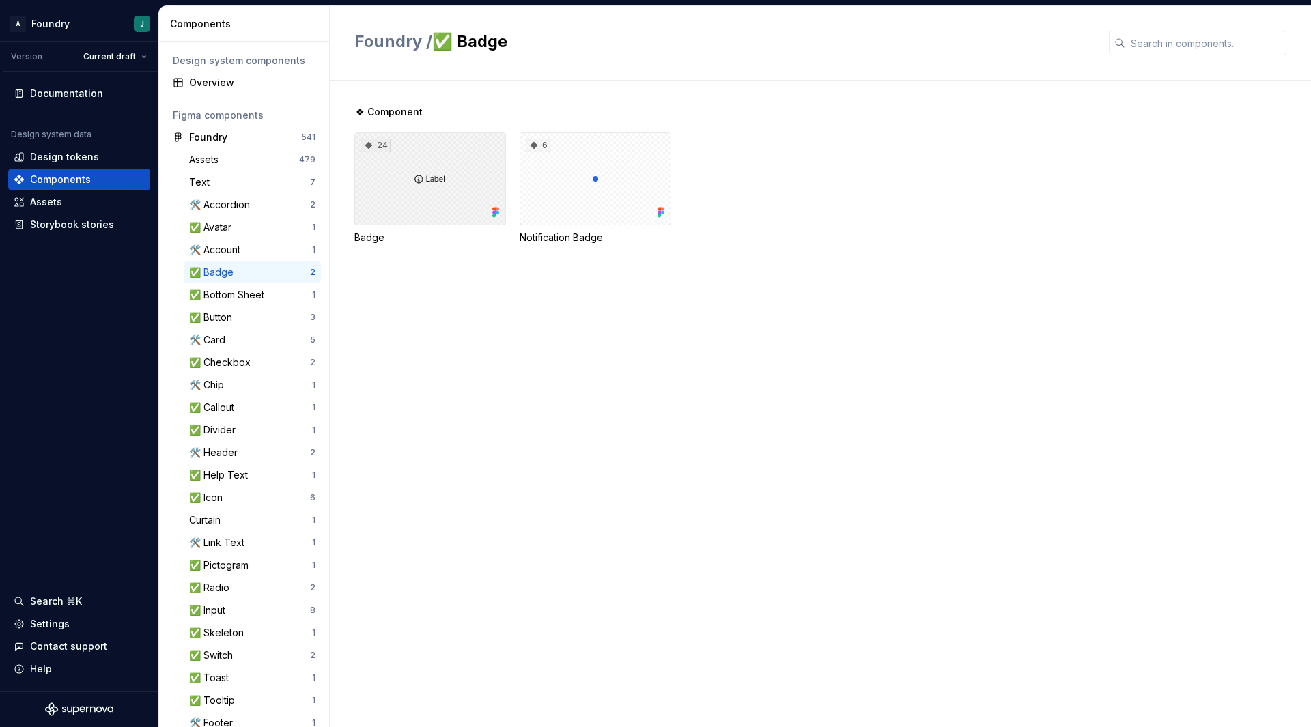
click at [450, 173] on div "24" at bounding box center [430, 178] width 152 height 93
